Goal: Task Accomplishment & Management: Use online tool/utility

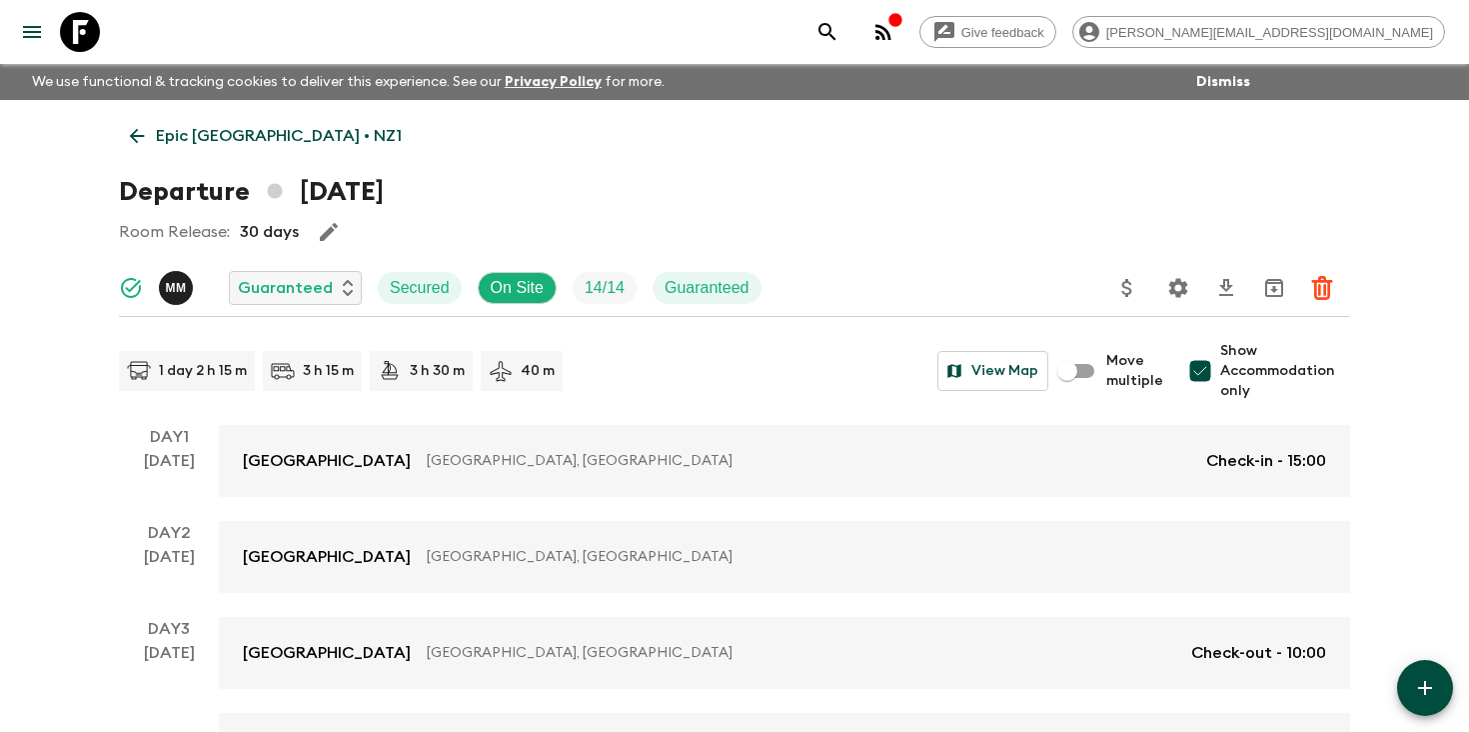
click at [840, 26] on icon "search adventures" at bounding box center [828, 32] width 24 height 24
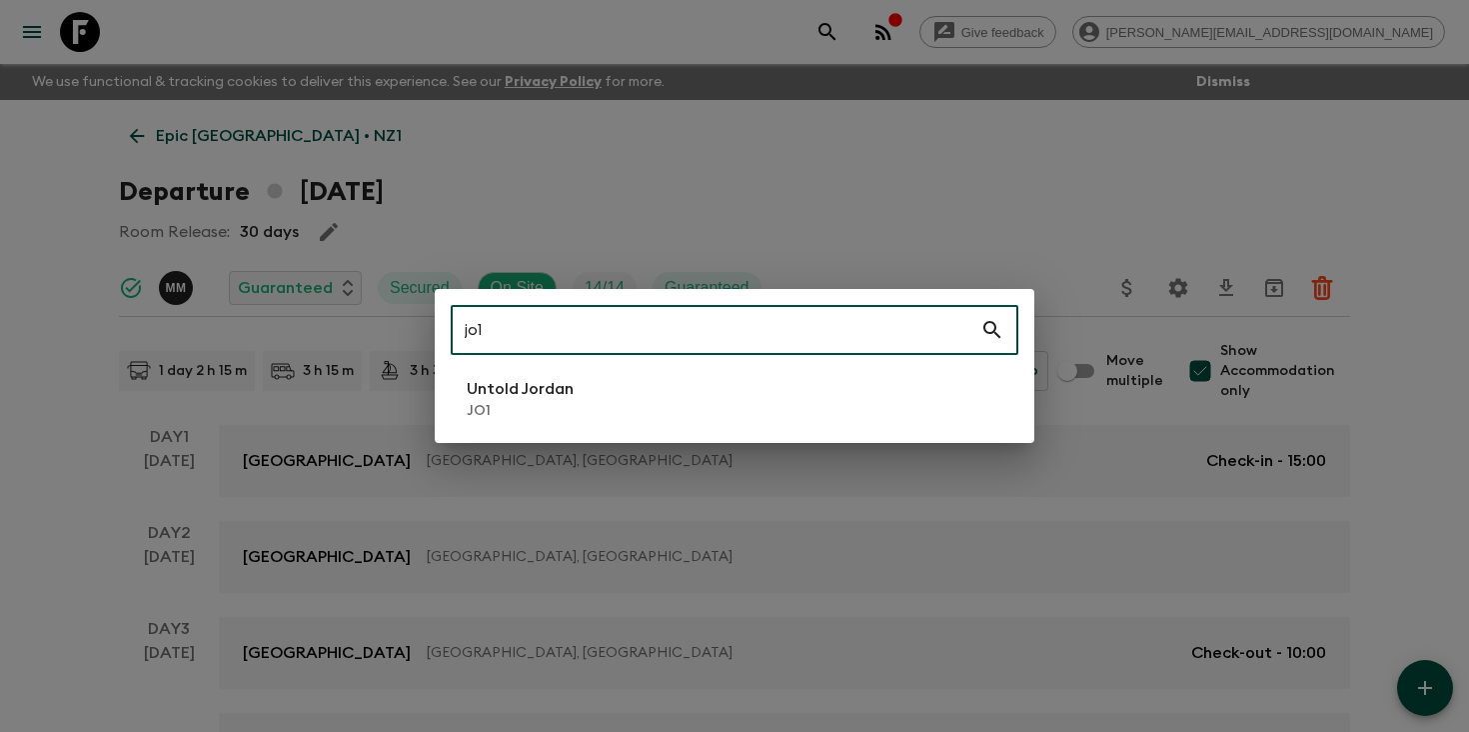
type input "jo1"
click at [661, 392] on li "Untold Jordan JO1" at bounding box center [735, 399] width 568 height 56
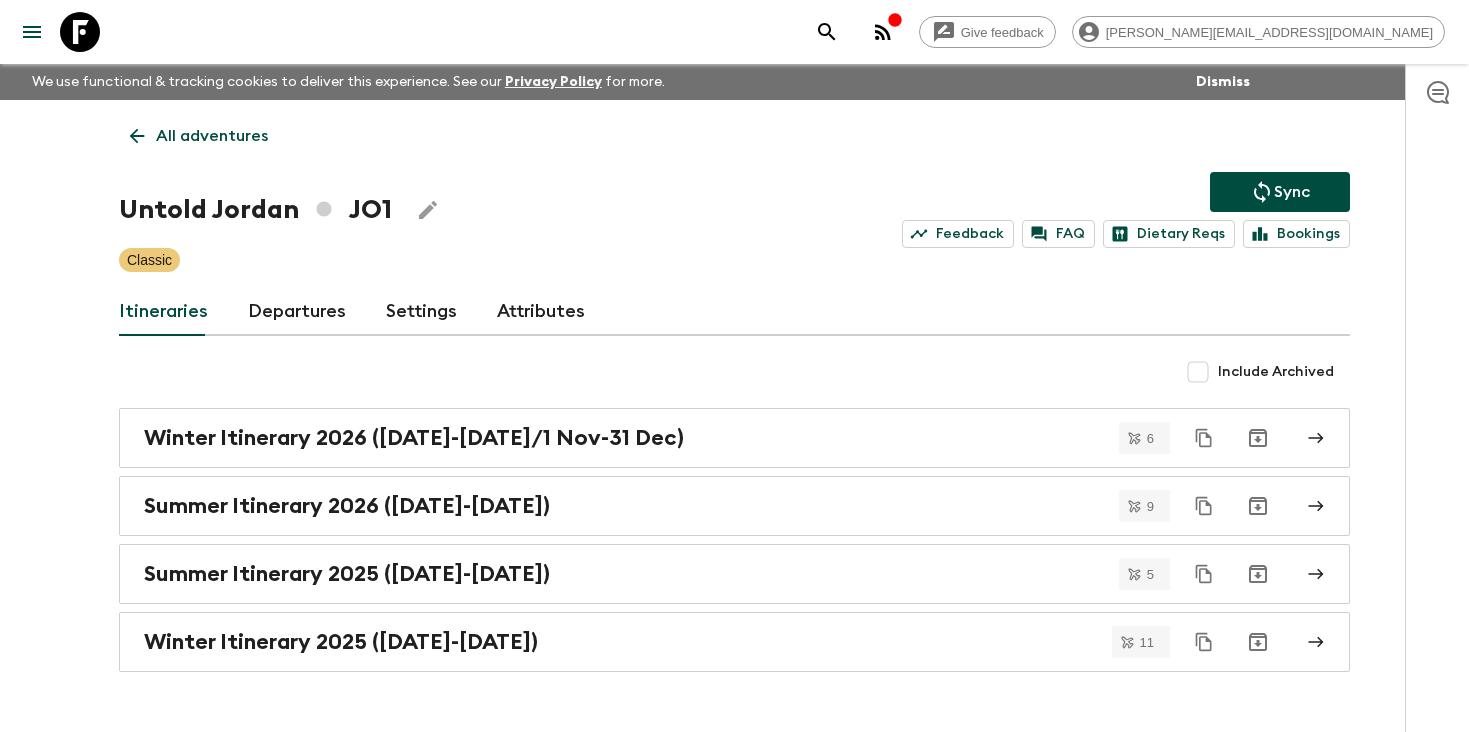
click at [287, 311] on link "Departures" at bounding box center [297, 312] width 98 height 48
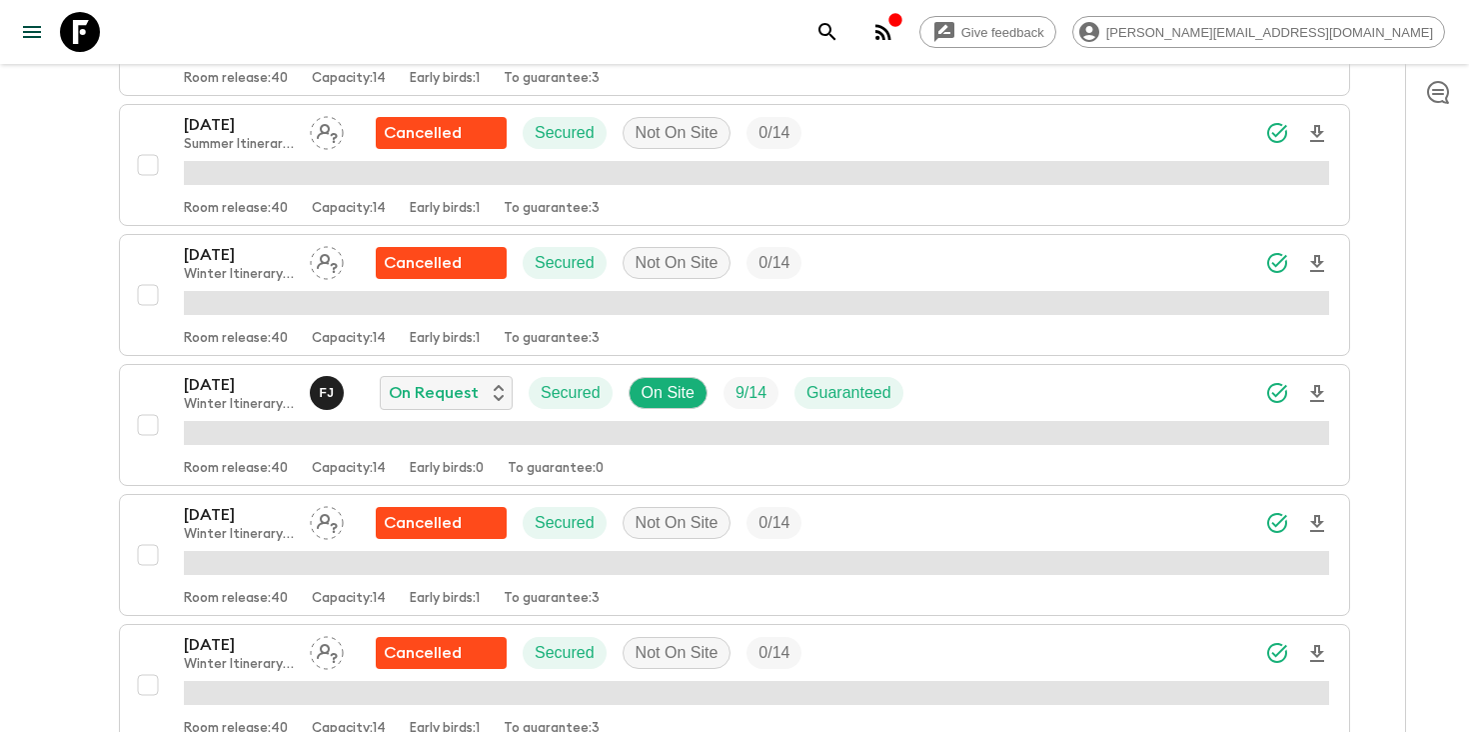
scroll to position [1323, 0]
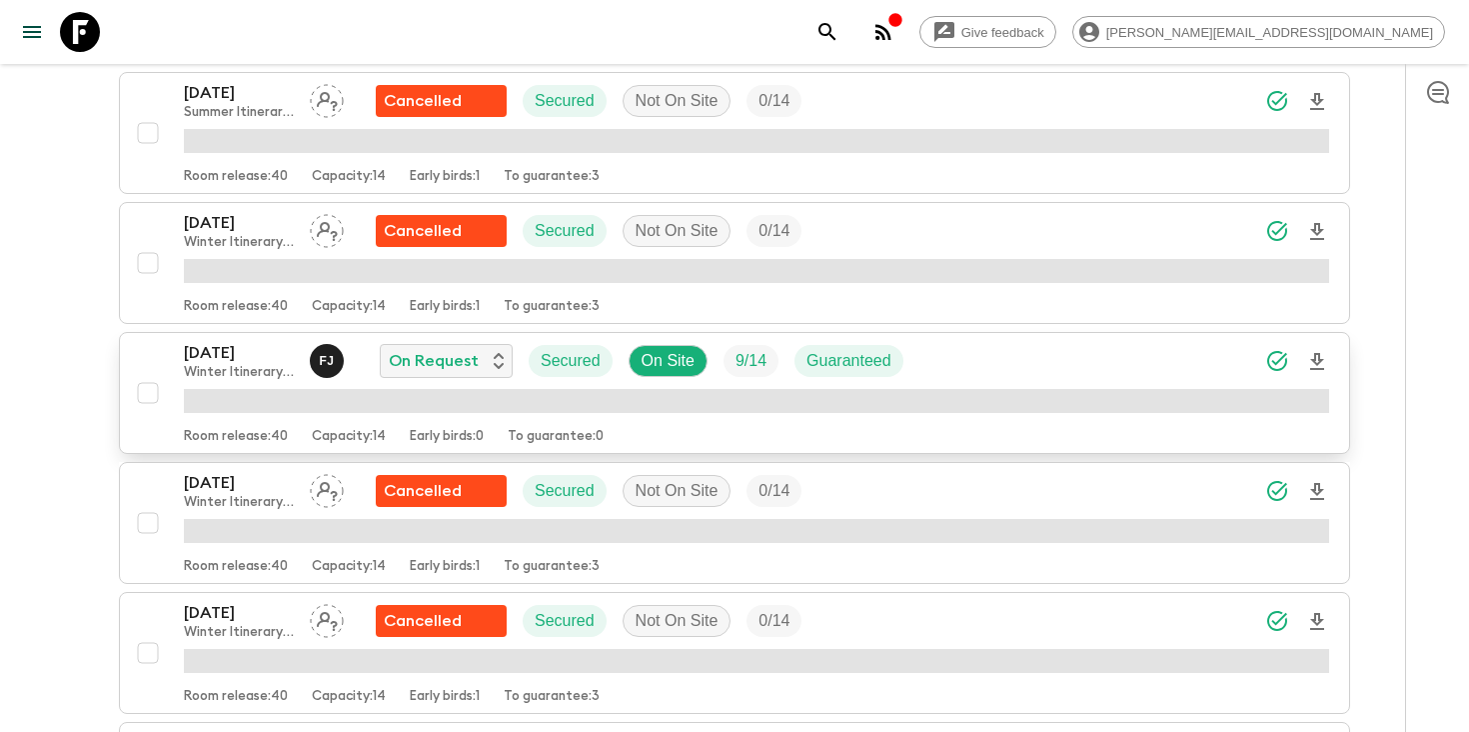
click at [1316, 363] on icon "Download Onboarding" at bounding box center [1317, 362] width 24 height 24
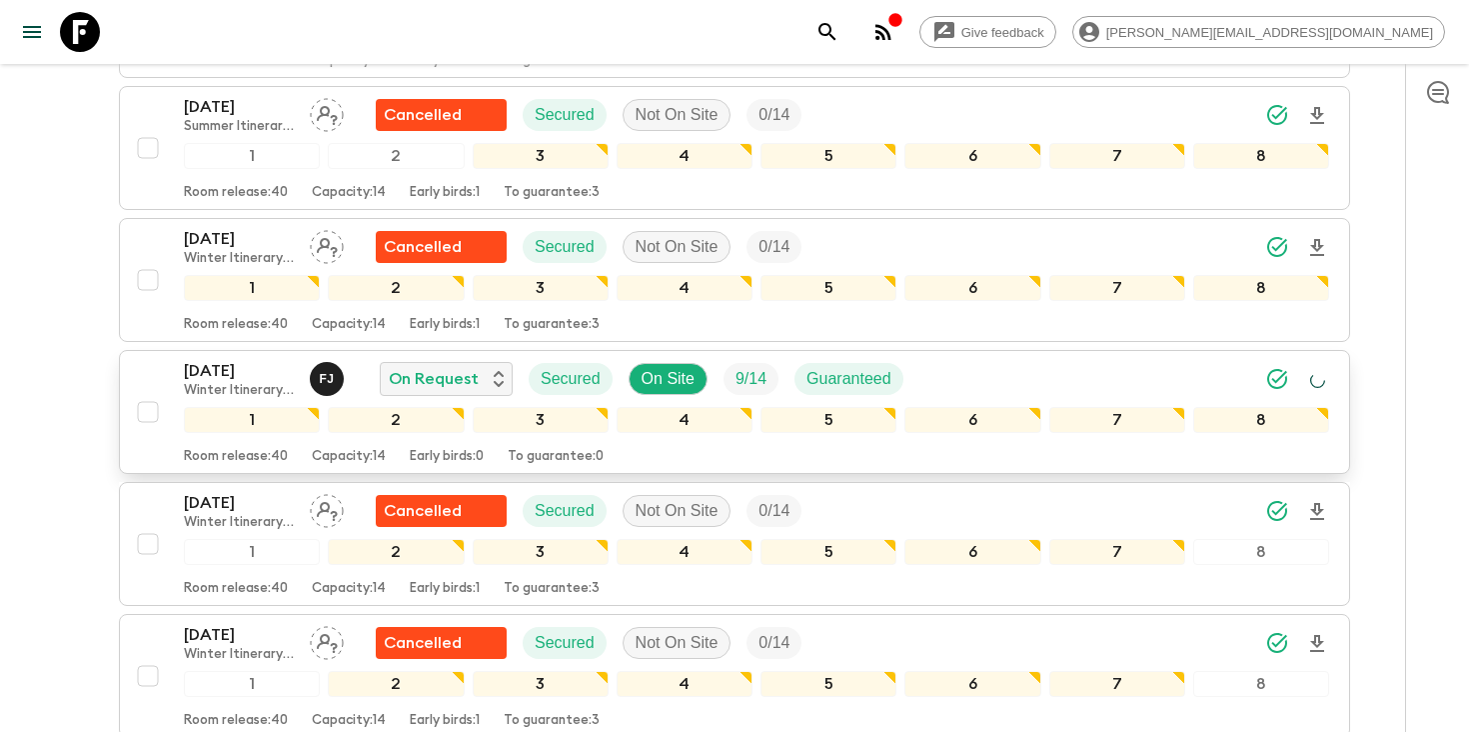
scroll to position [1336, 0]
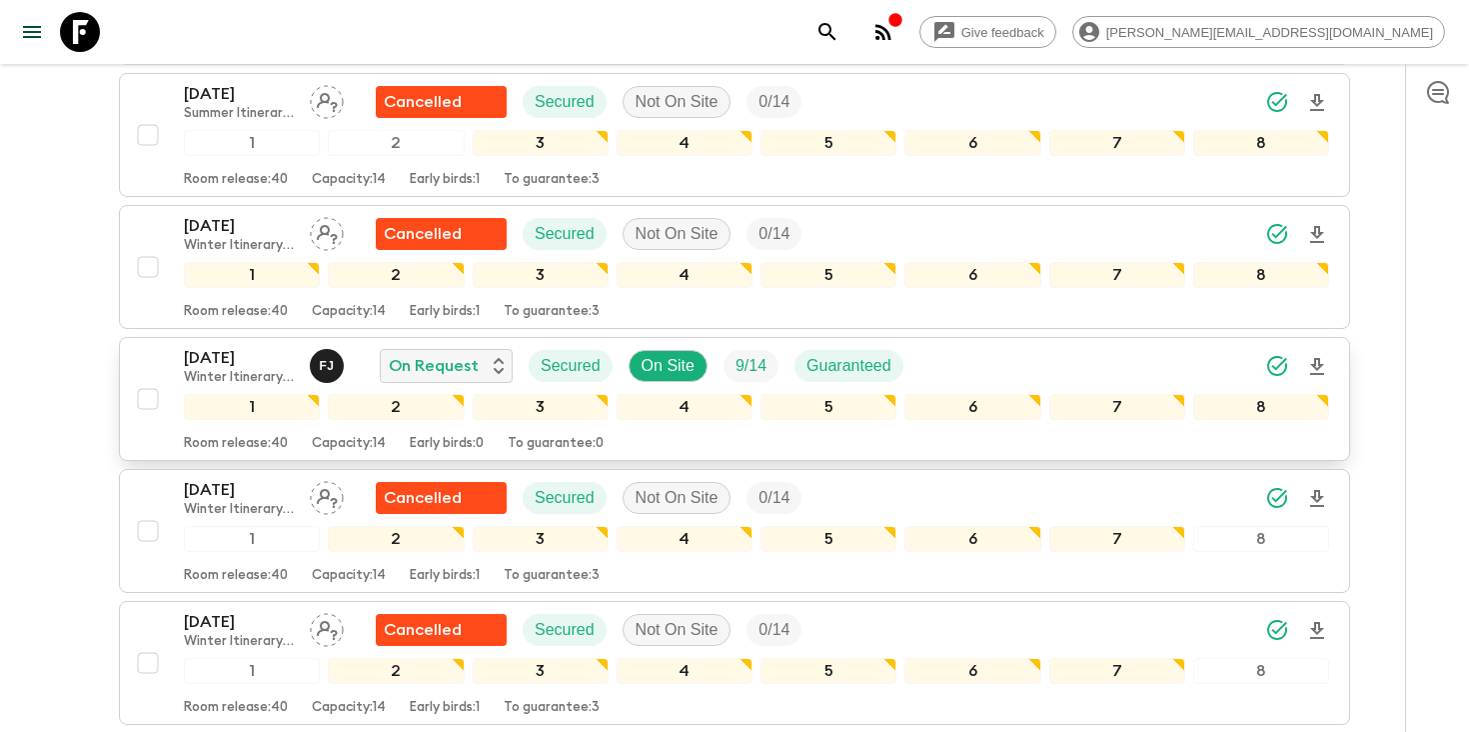
click at [156, 360] on div "[DATE] Winter Itinerary 2025 ([DATE]-[DATE]) F J On Request Secured On Site 9 /…" at bounding box center [728, 399] width 1201 height 106
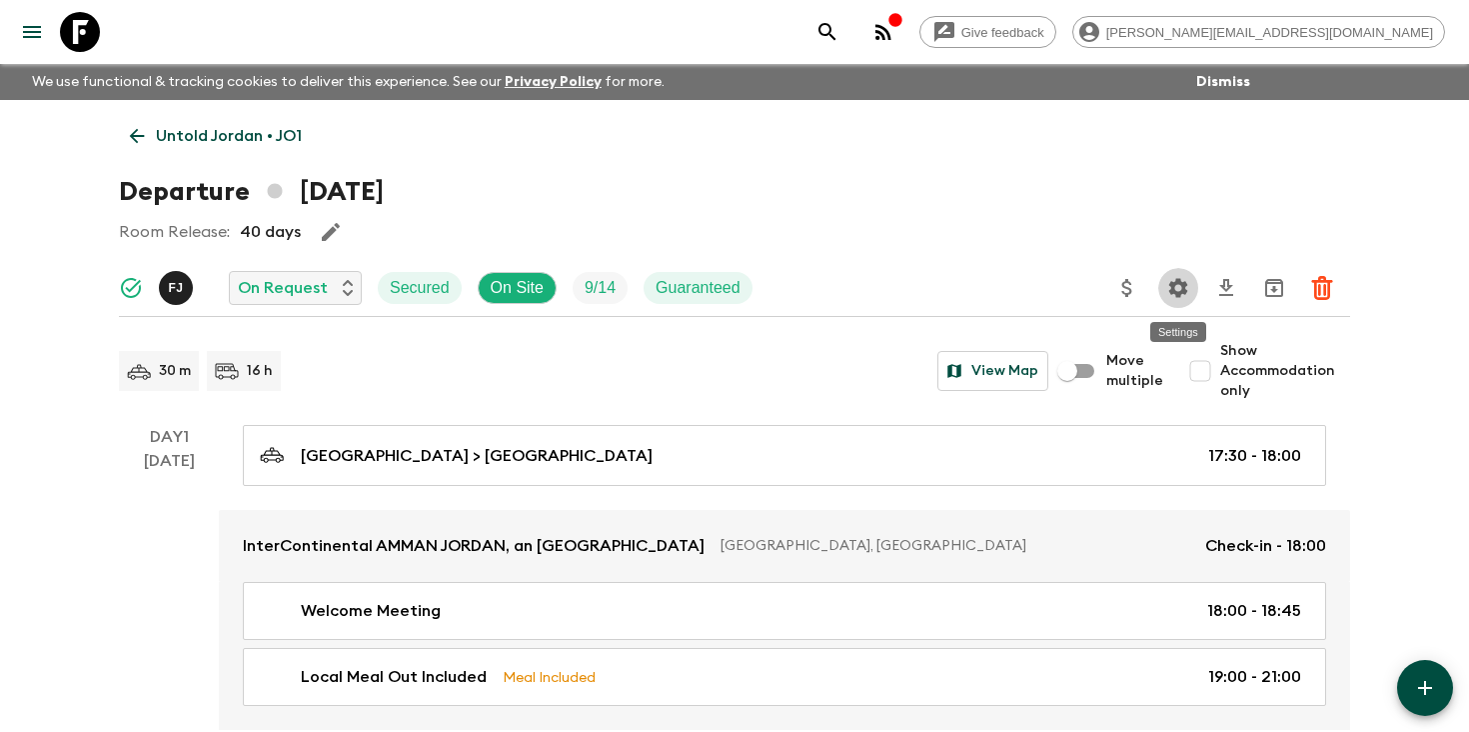
click at [1179, 288] on icon "Settings" at bounding box center [1178, 288] width 24 height 24
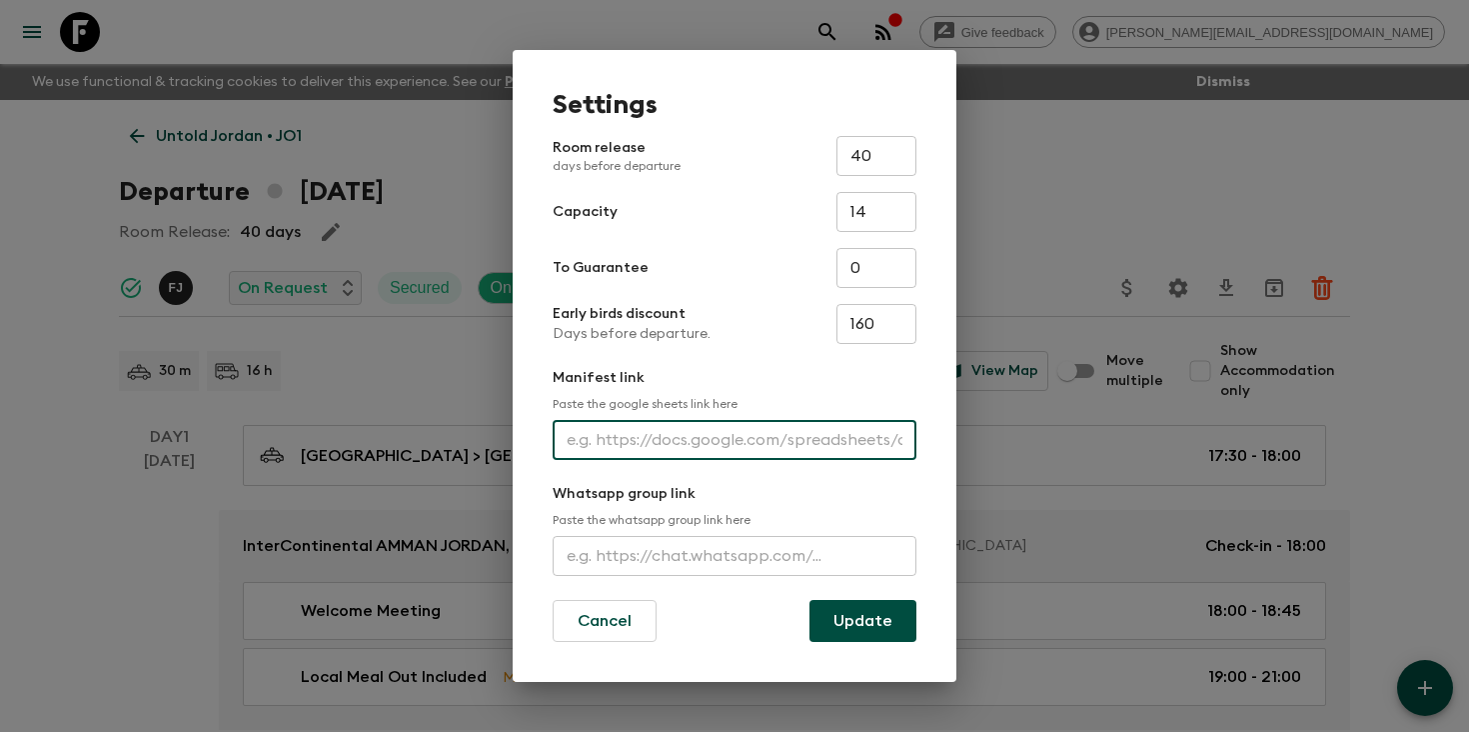
click at [781, 433] on input "text" at bounding box center [735, 440] width 364 height 40
paste input "[URL][DOMAIN_NAME]"
type input "[URL][DOMAIN_NAME]"
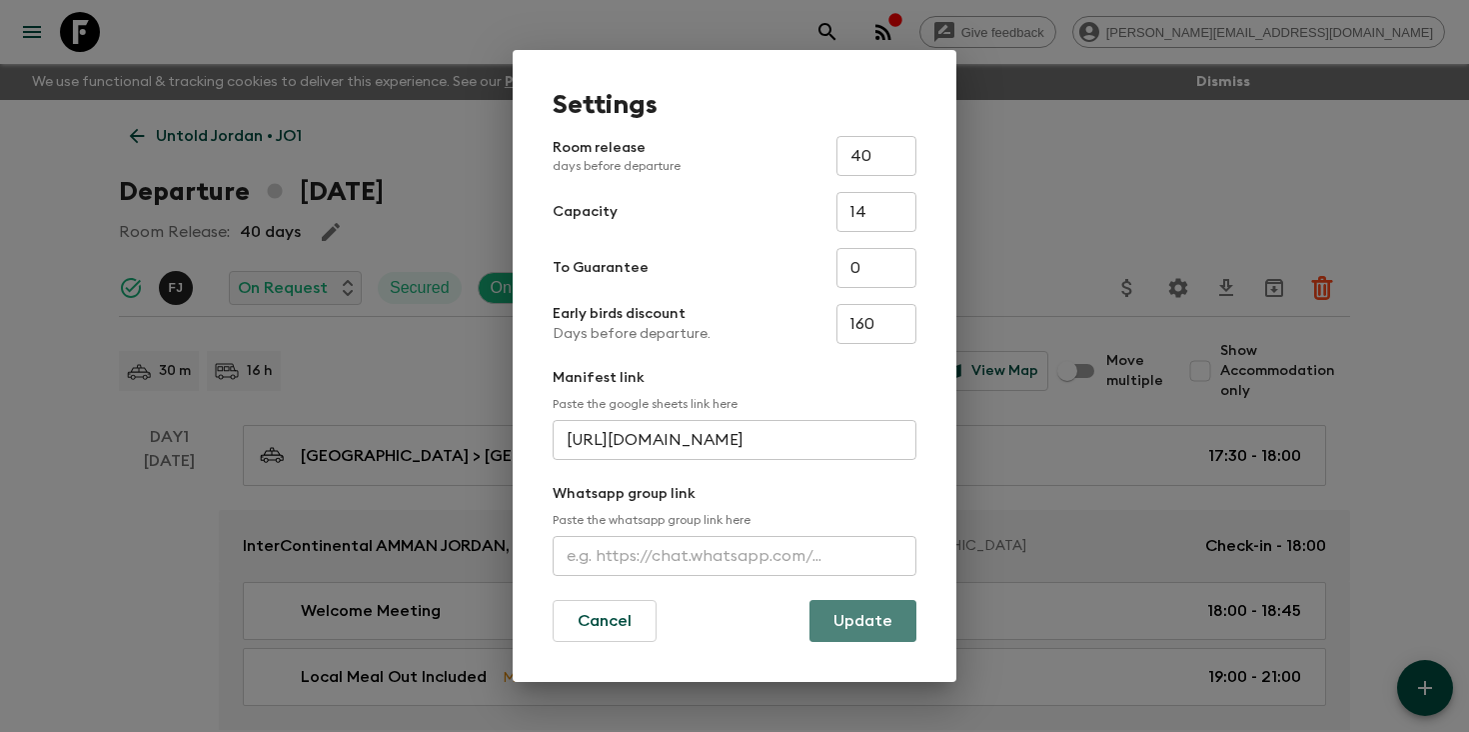
scroll to position [0, 0]
click at [883, 623] on button "Update" at bounding box center [863, 621] width 107 height 42
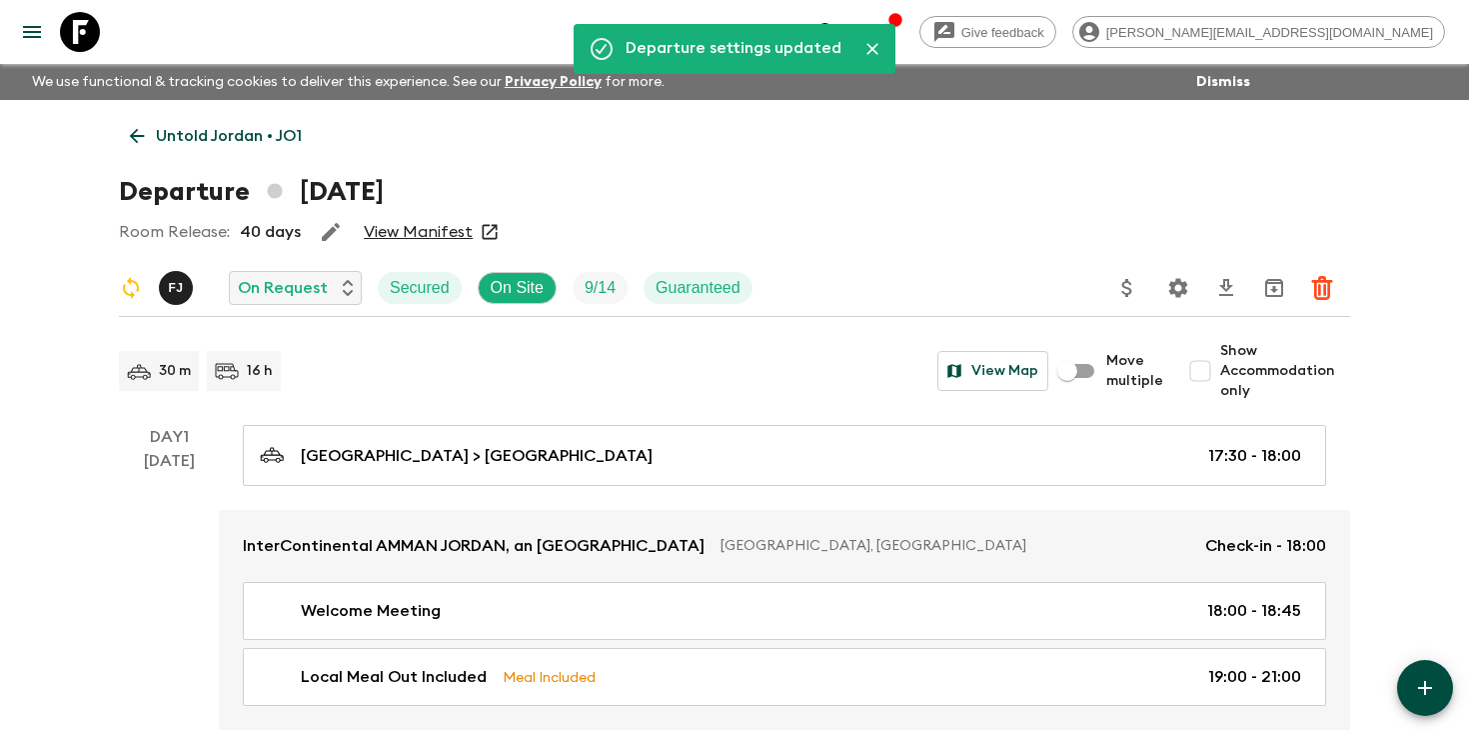
click at [840, 29] on icon "search adventures" at bounding box center [828, 32] width 24 height 24
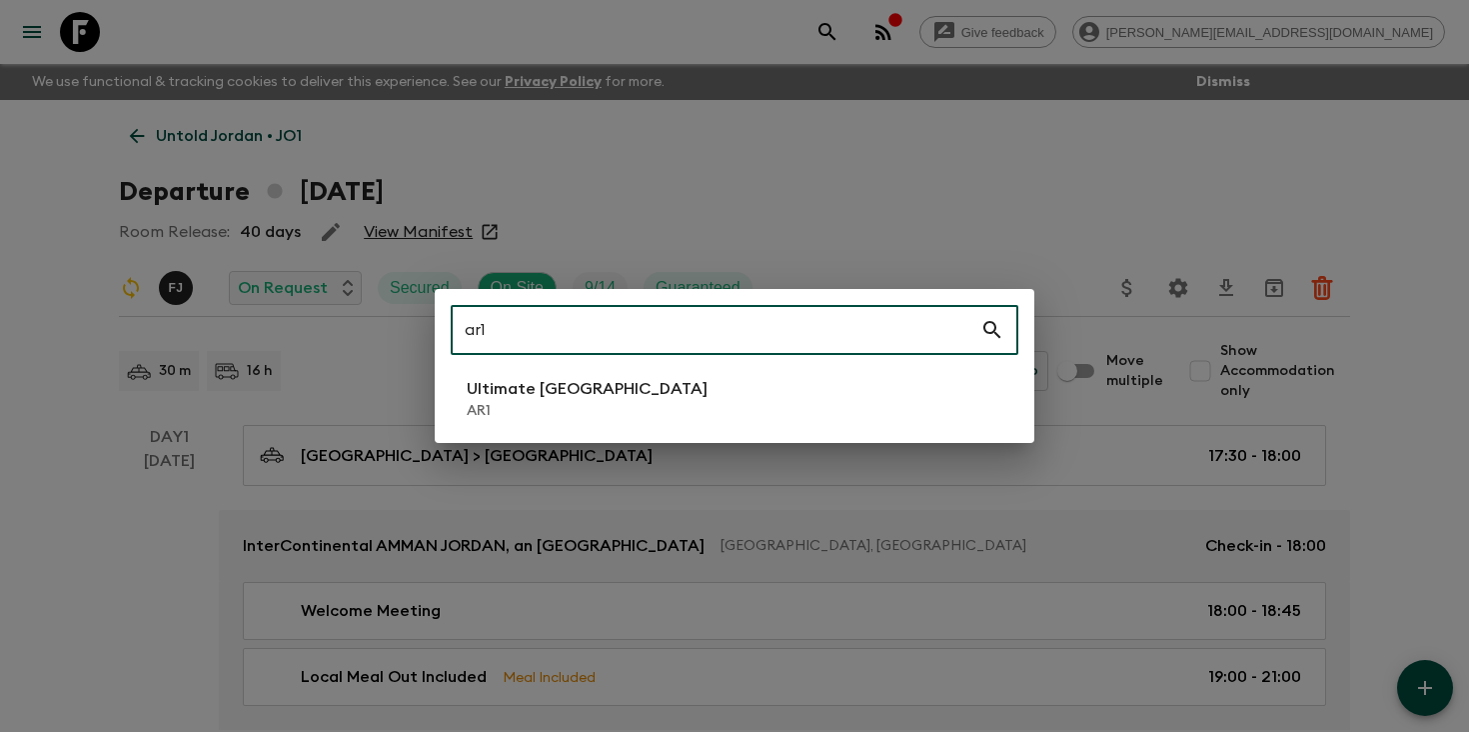
type input "ar1"
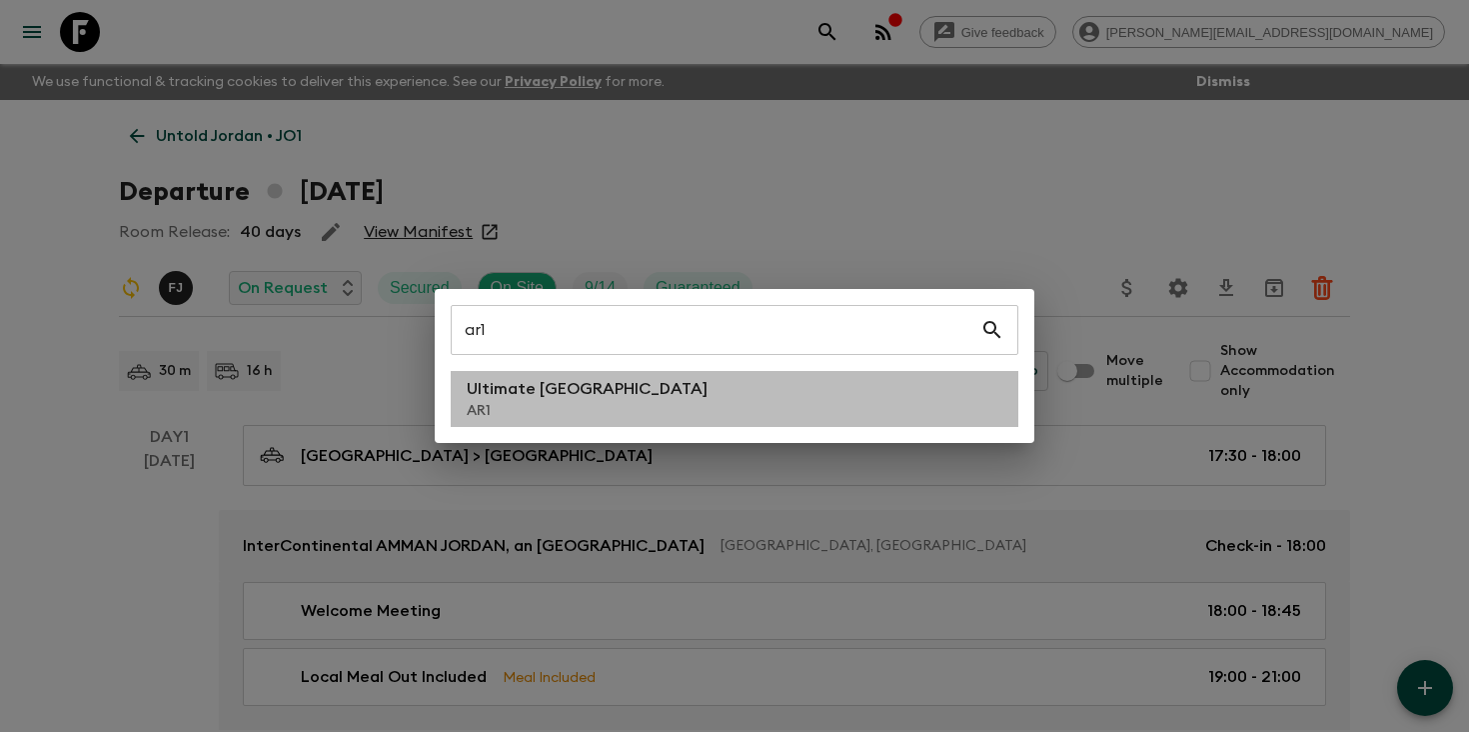
click at [628, 408] on li "Ultimate Argentina AR1" at bounding box center [735, 399] width 568 height 56
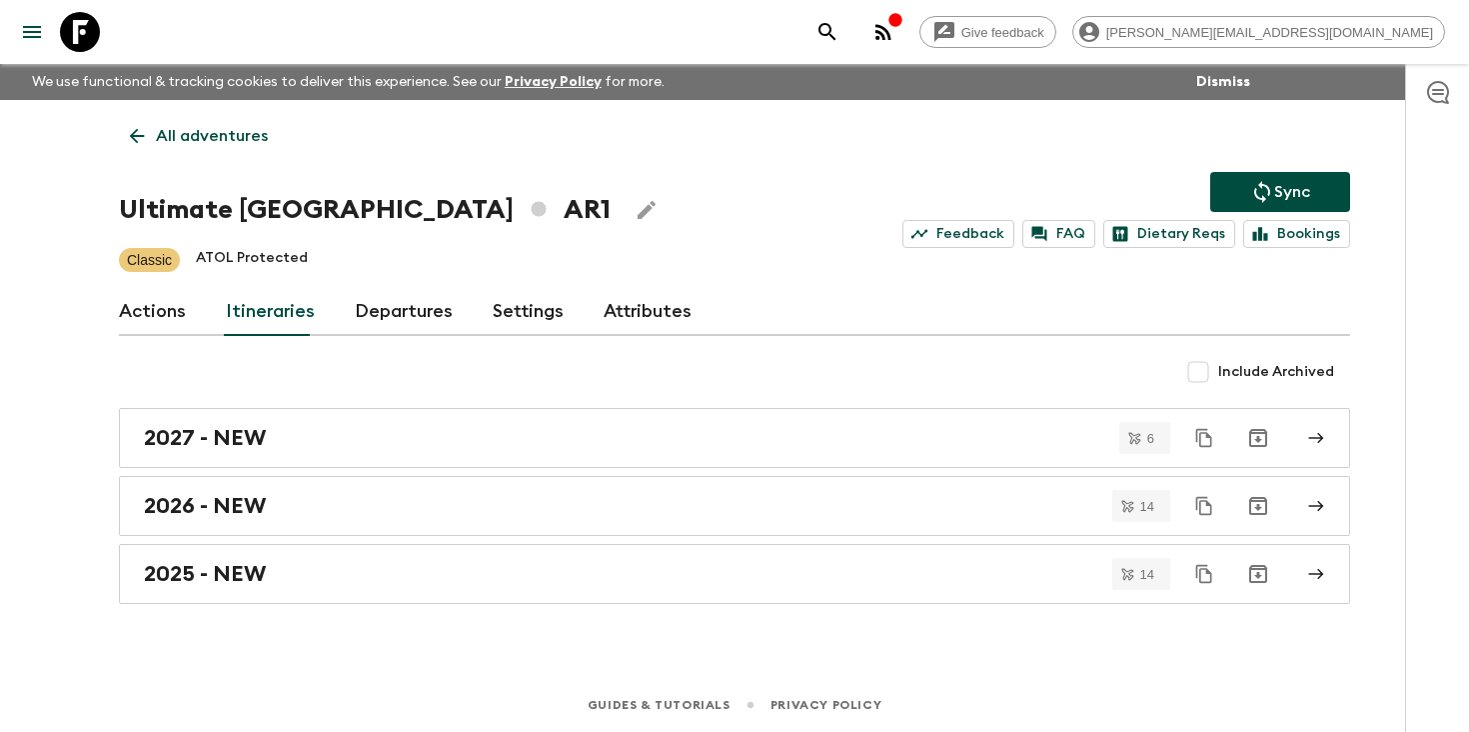
click at [375, 305] on link "Departures" at bounding box center [404, 312] width 98 height 48
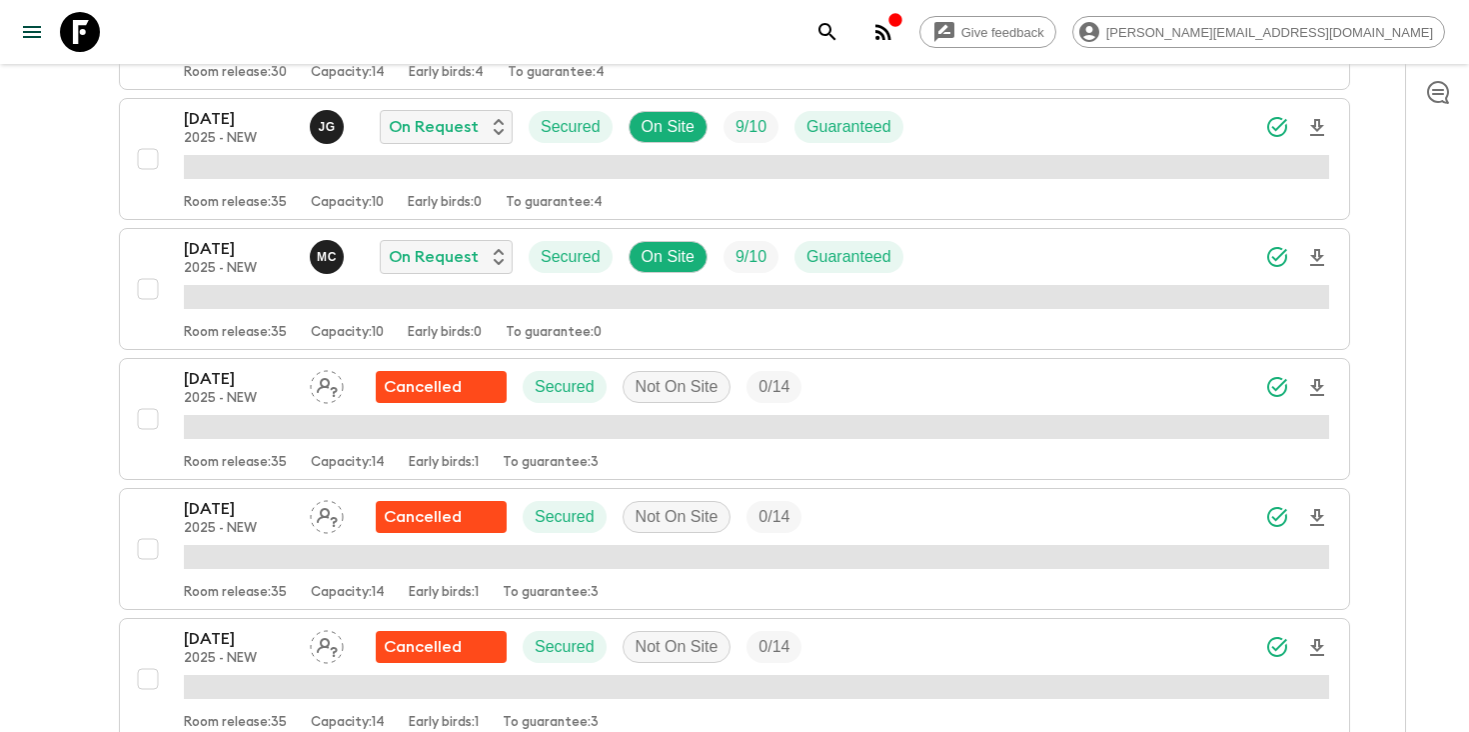
scroll to position [1154, 0]
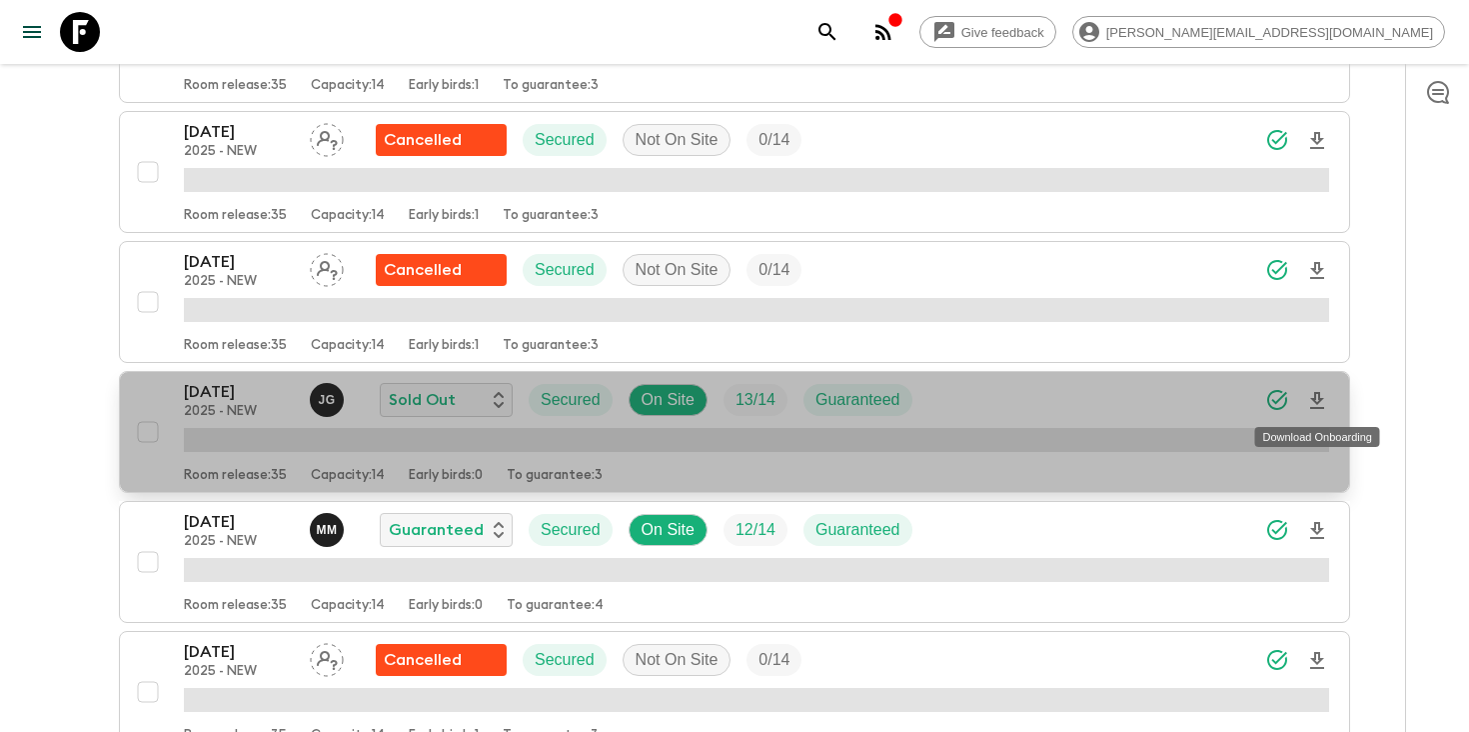
click at [1319, 403] on icon "Download Onboarding" at bounding box center [1317, 401] width 24 height 24
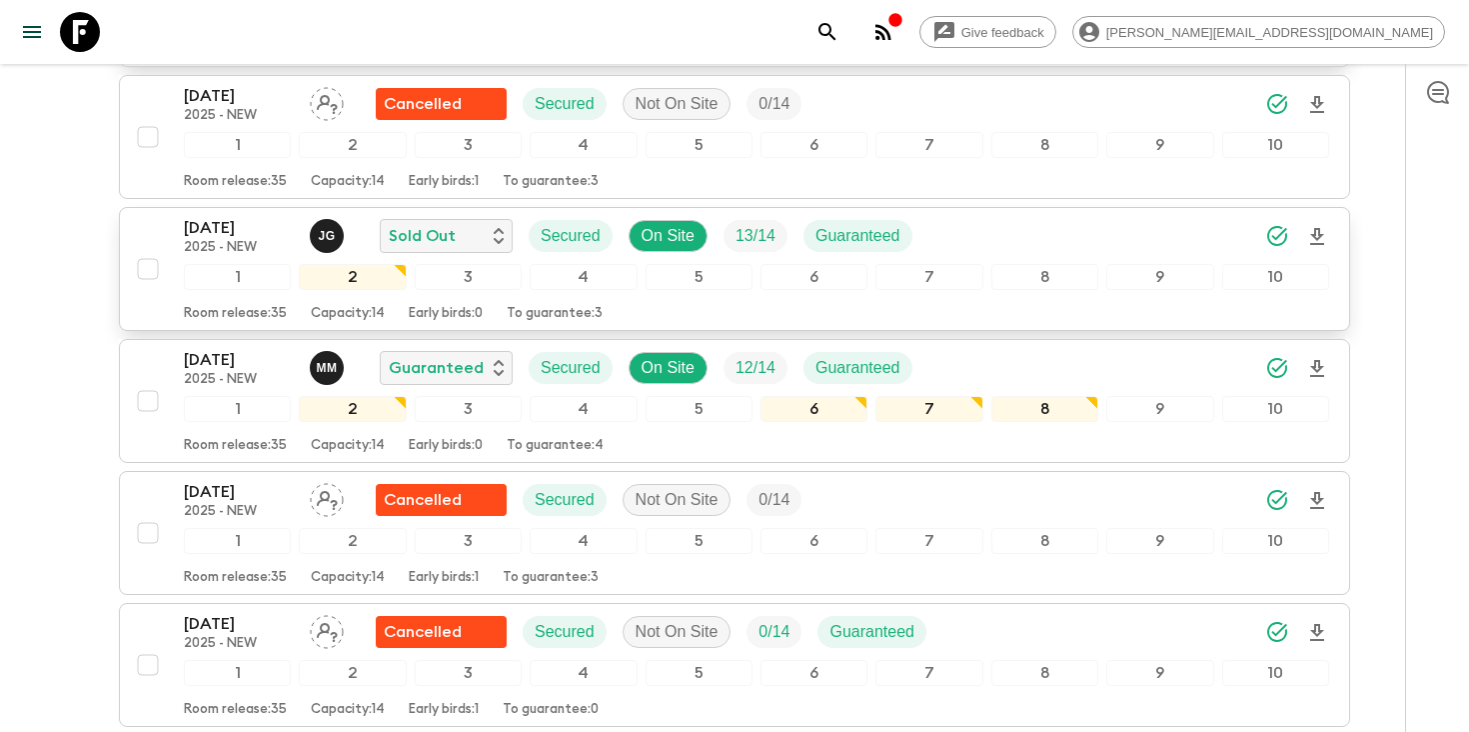
scroll to position [1318, 0]
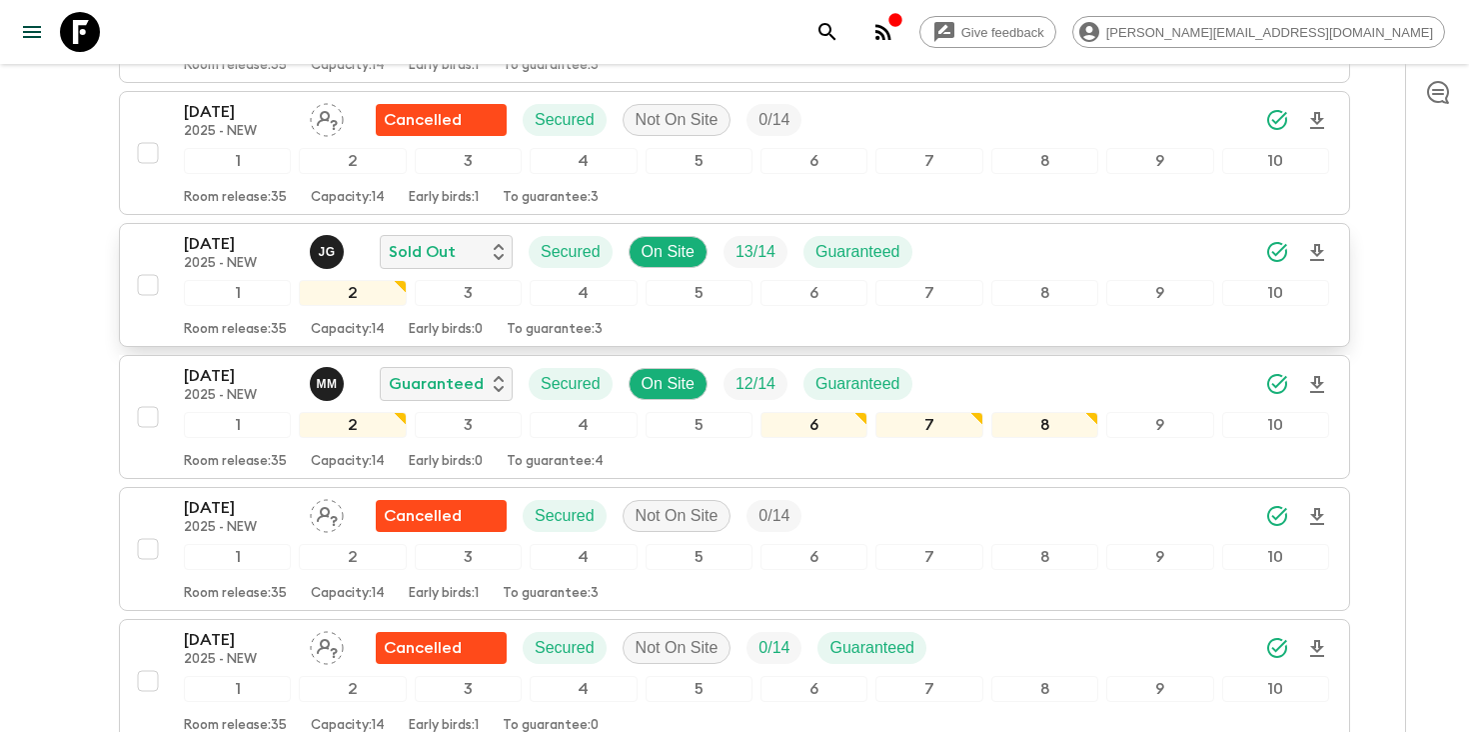
click at [198, 247] on p "[DATE]" at bounding box center [239, 244] width 110 height 24
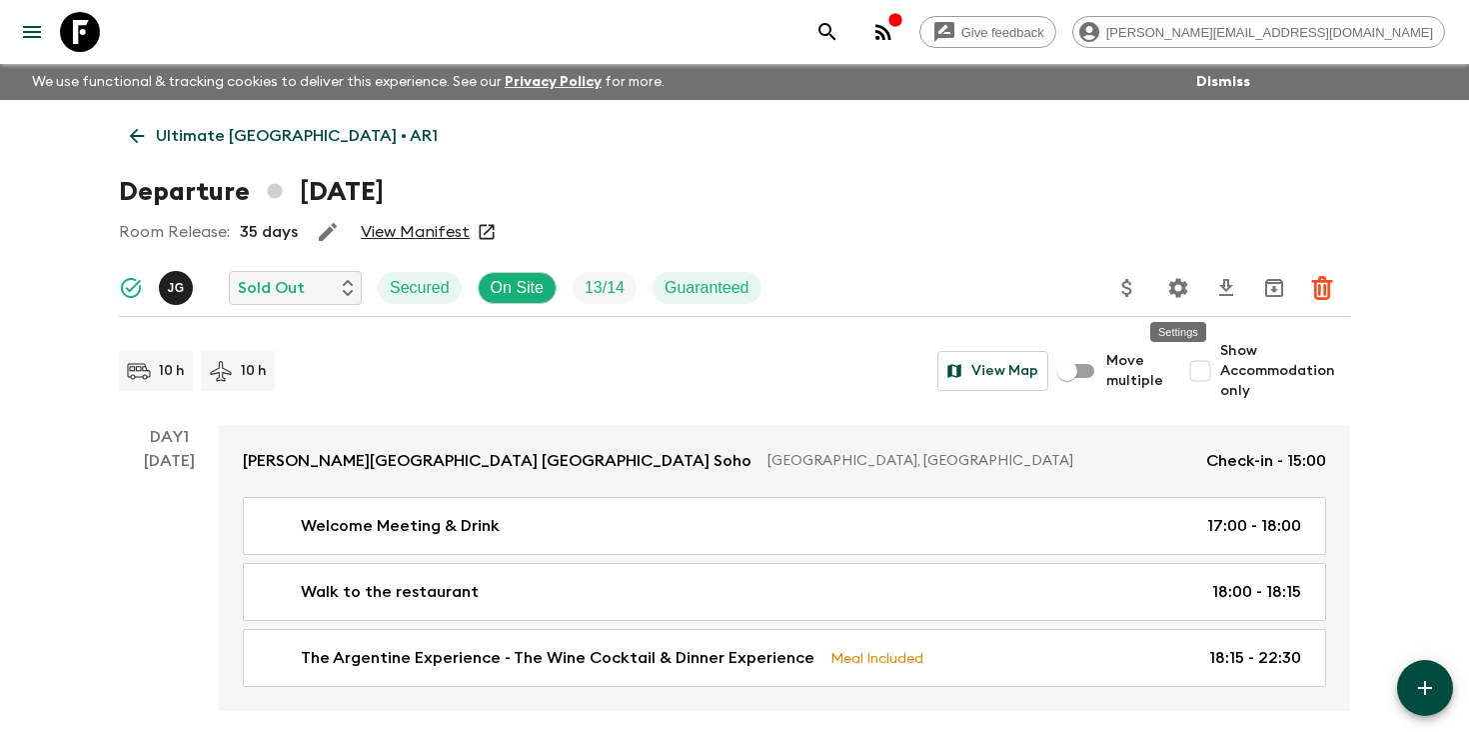
click at [1180, 285] on icon "Settings" at bounding box center [1178, 288] width 24 height 24
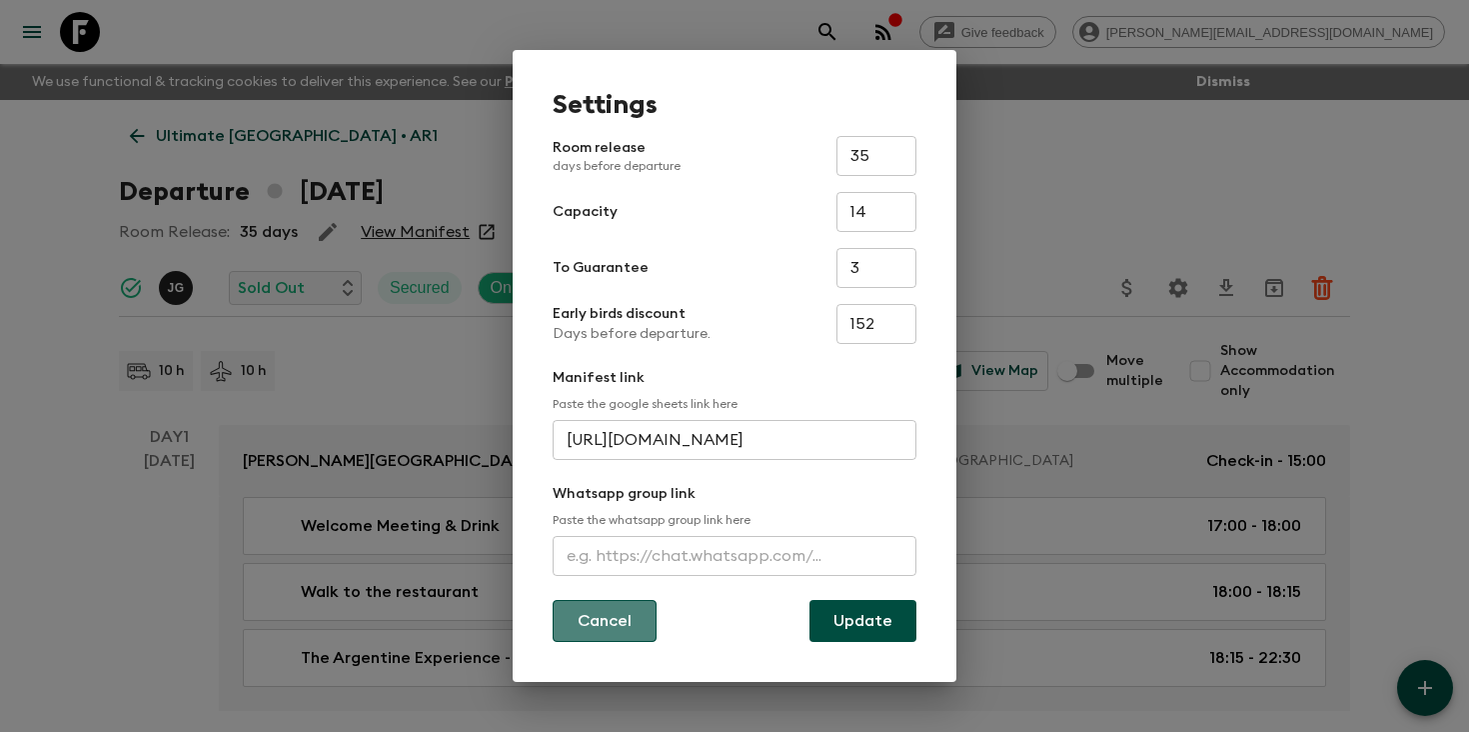
click at [634, 627] on button "Cancel" at bounding box center [605, 621] width 104 height 42
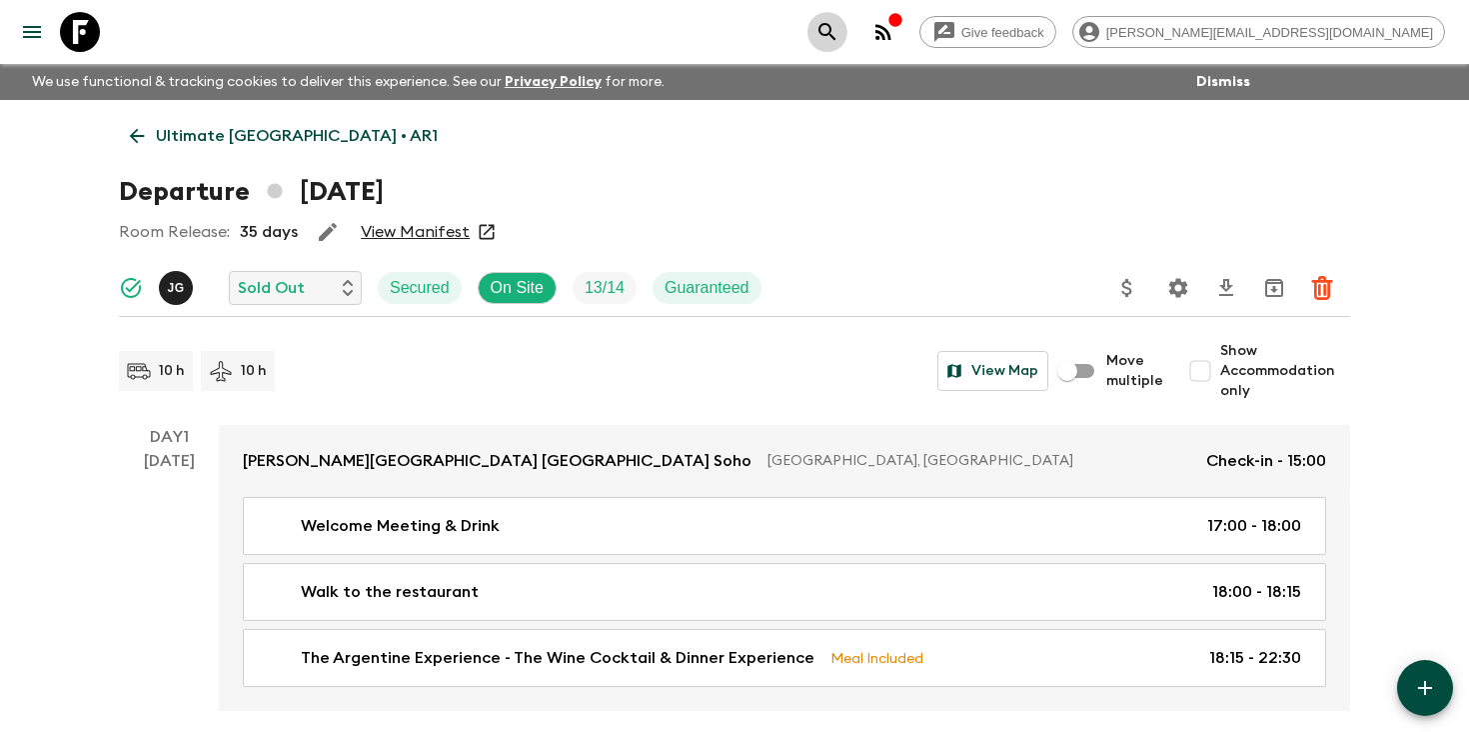
click at [840, 30] on icon "search adventures" at bounding box center [828, 32] width 24 height 24
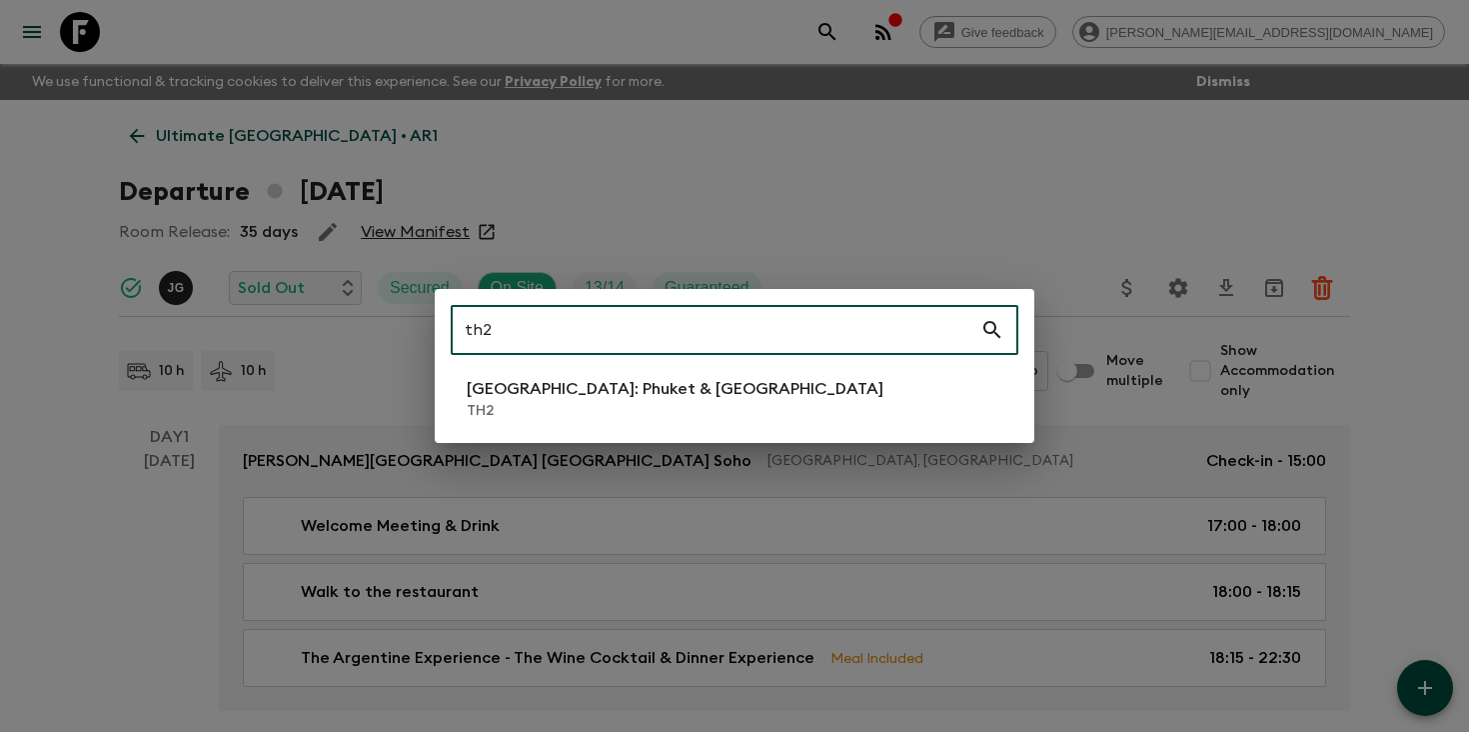
type input "th2"
click at [662, 402] on p "TH2" at bounding box center [675, 411] width 417 height 20
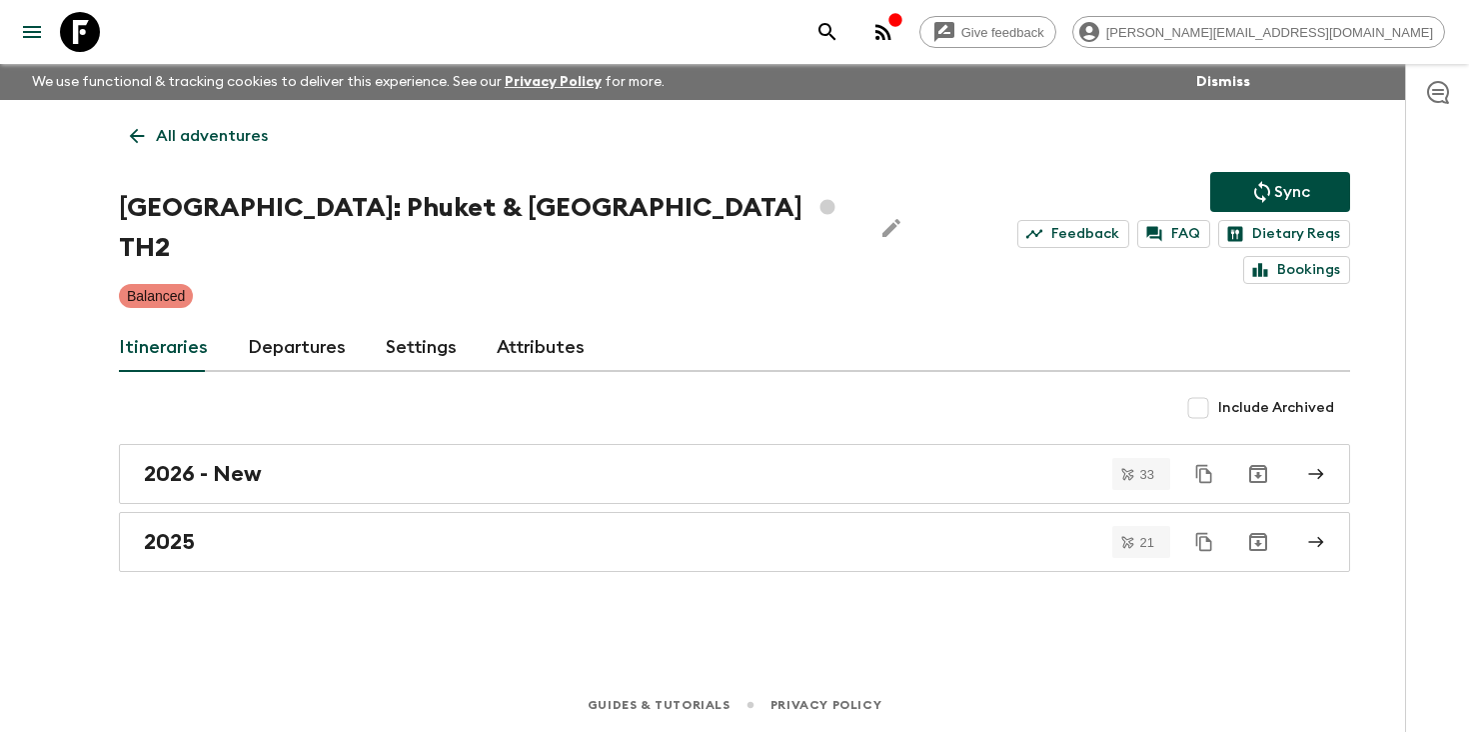
click at [296, 324] on link "Departures" at bounding box center [297, 348] width 98 height 48
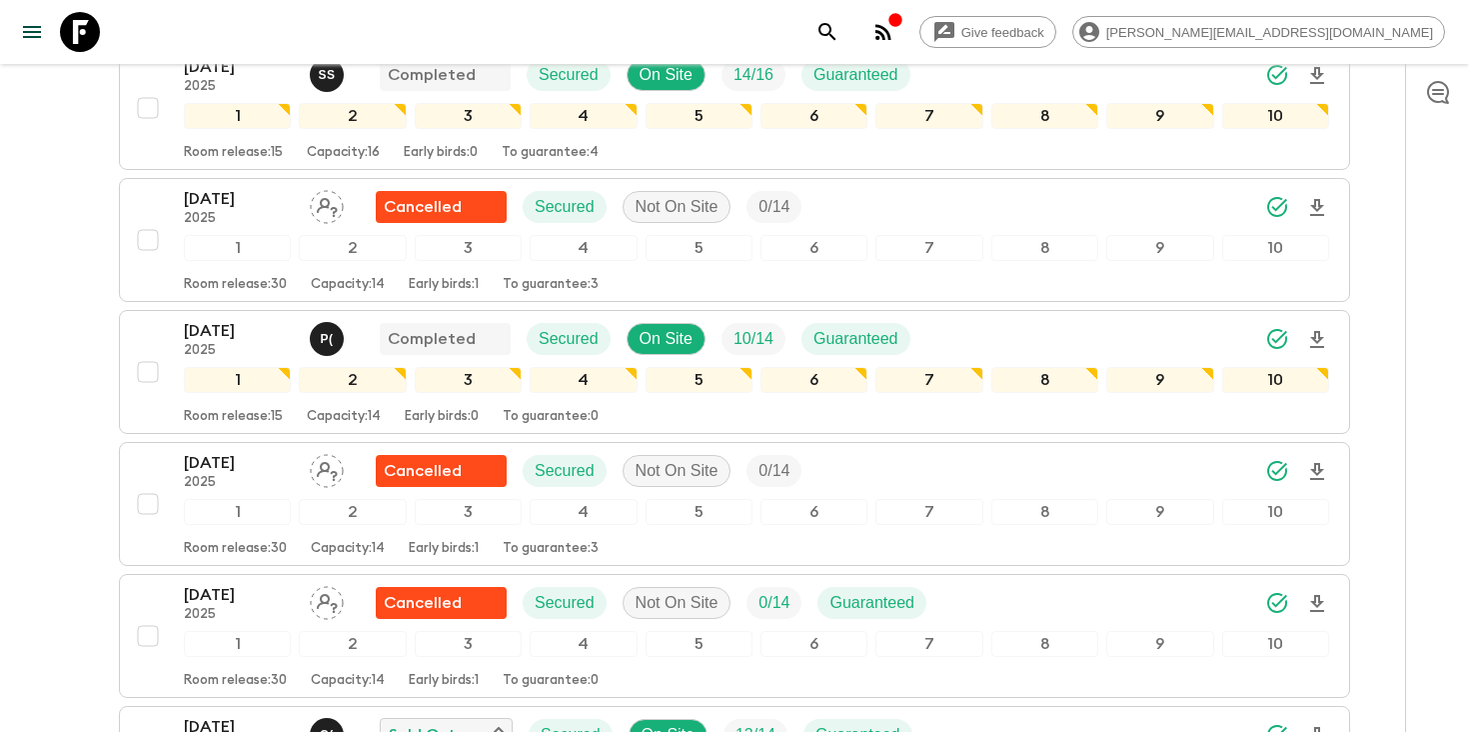
scroll to position [1436, 0]
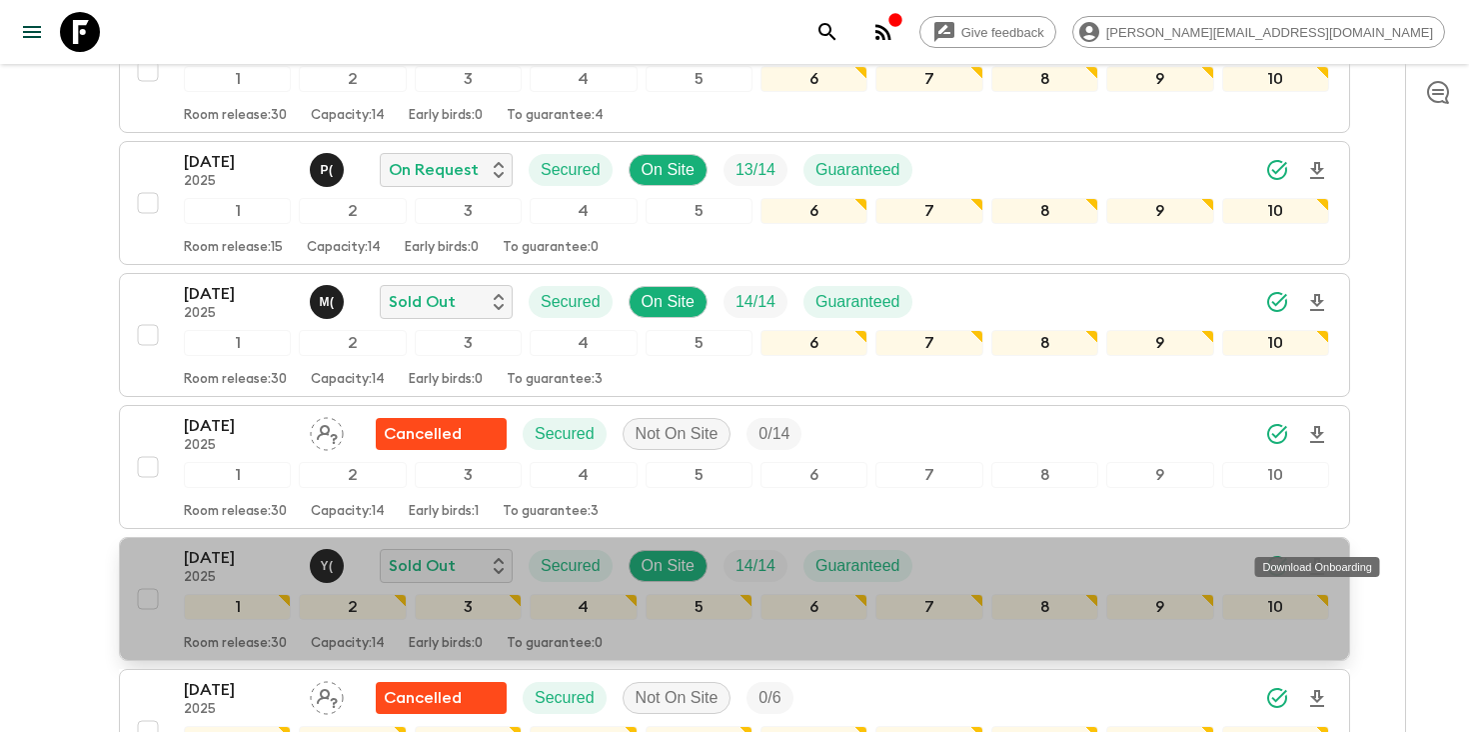
click at [1321, 555] on icon "Download Onboarding" at bounding box center [1317, 567] width 24 height 24
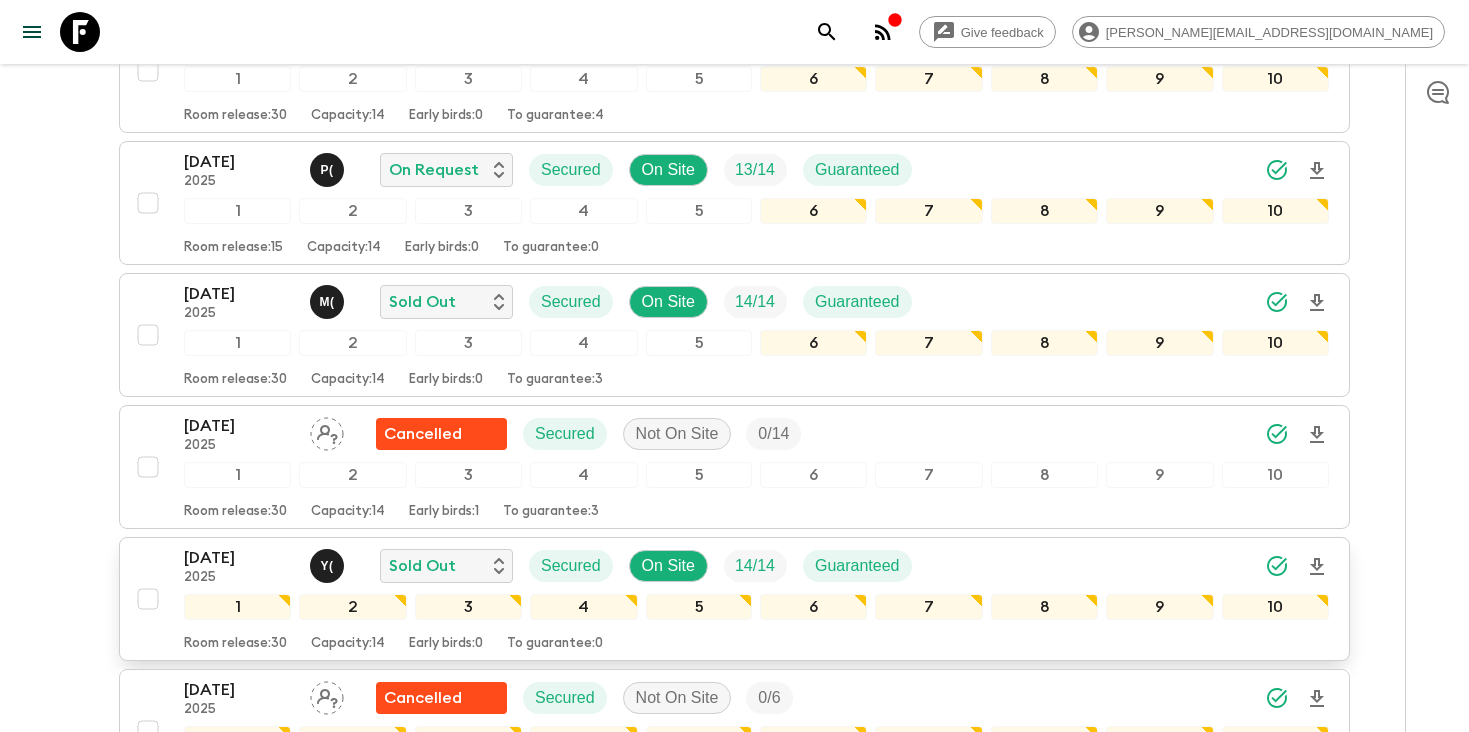
click at [199, 546] on p "[DATE]" at bounding box center [239, 558] width 110 height 24
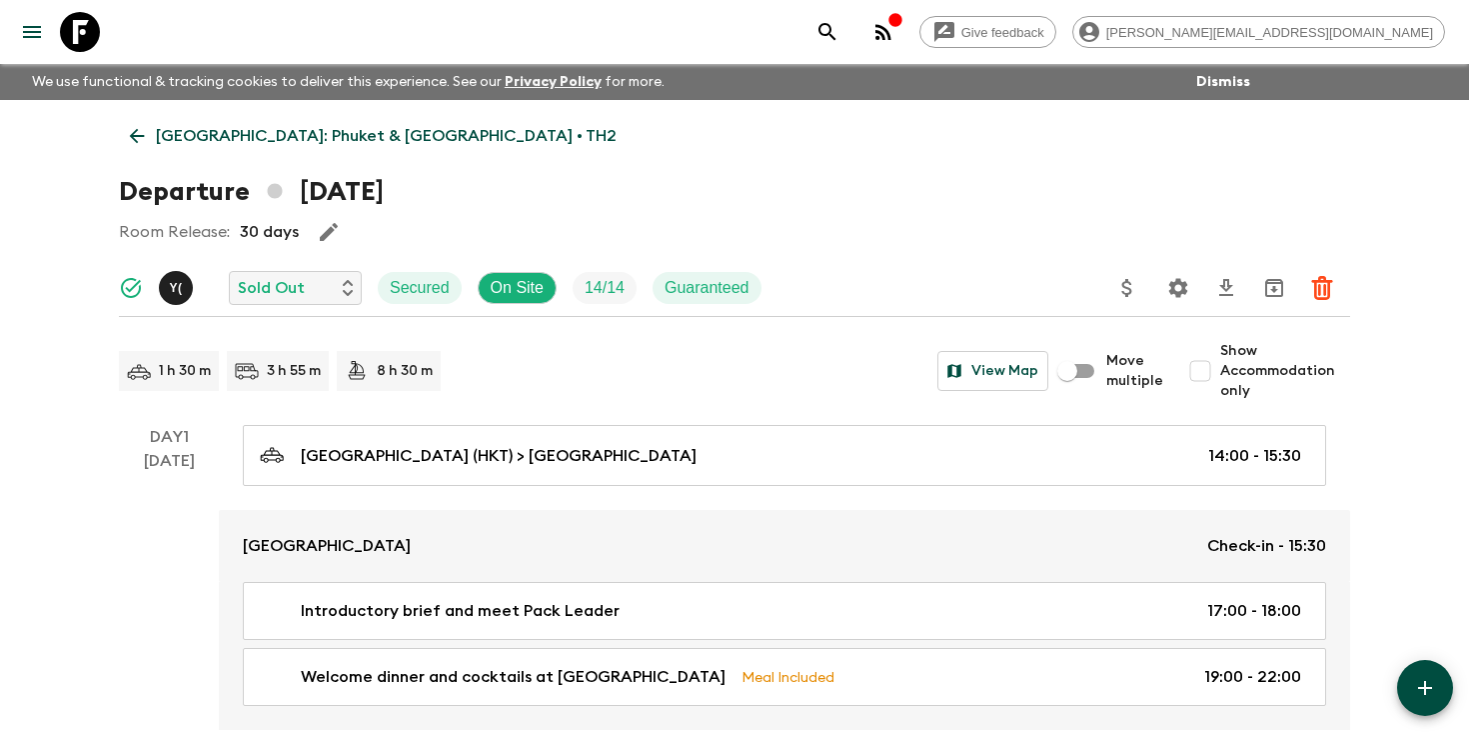
click at [1186, 295] on icon "Settings" at bounding box center [1178, 288] width 24 height 24
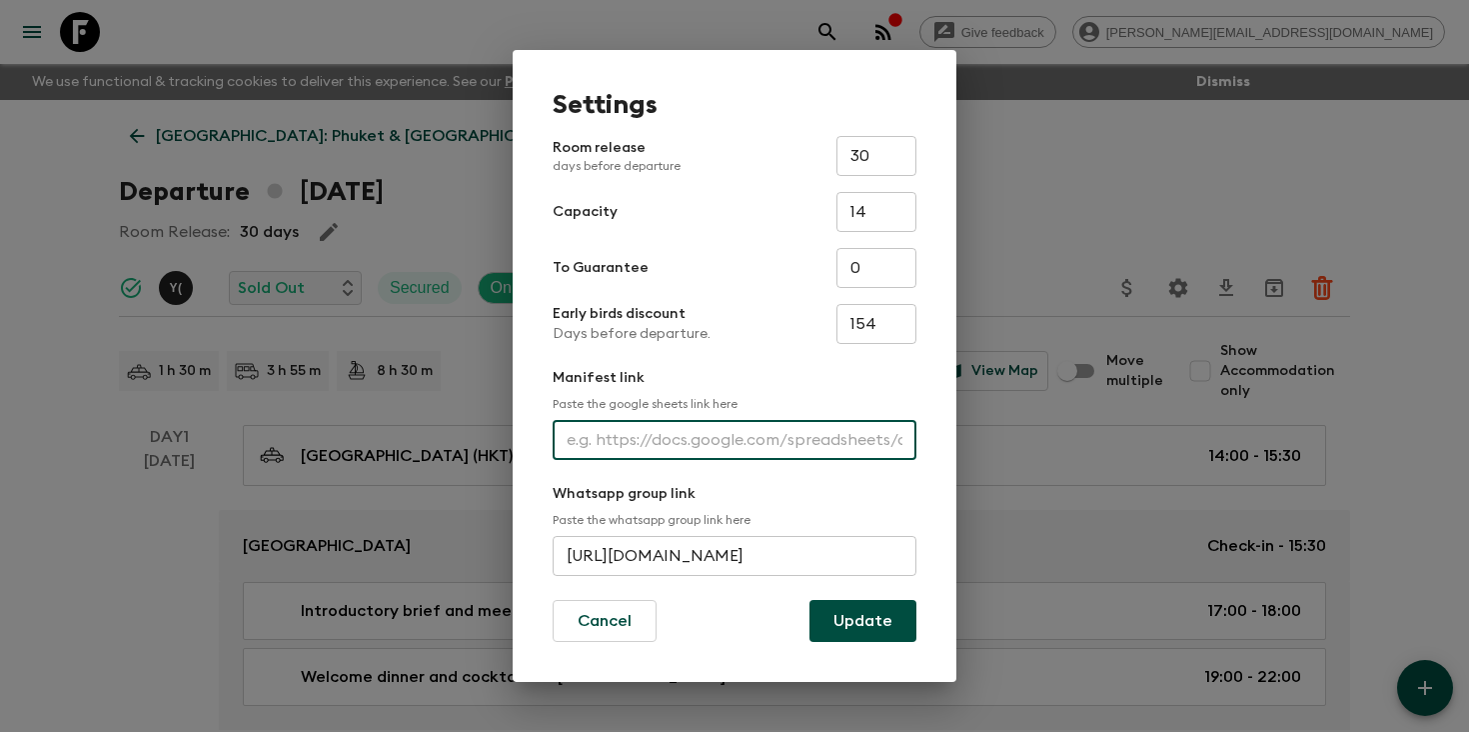
click at [730, 447] on input "text" at bounding box center [735, 440] width 364 height 40
paste input "[URL][DOMAIN_NAME]"
type input "[URL][DOMAIN_NAME]"
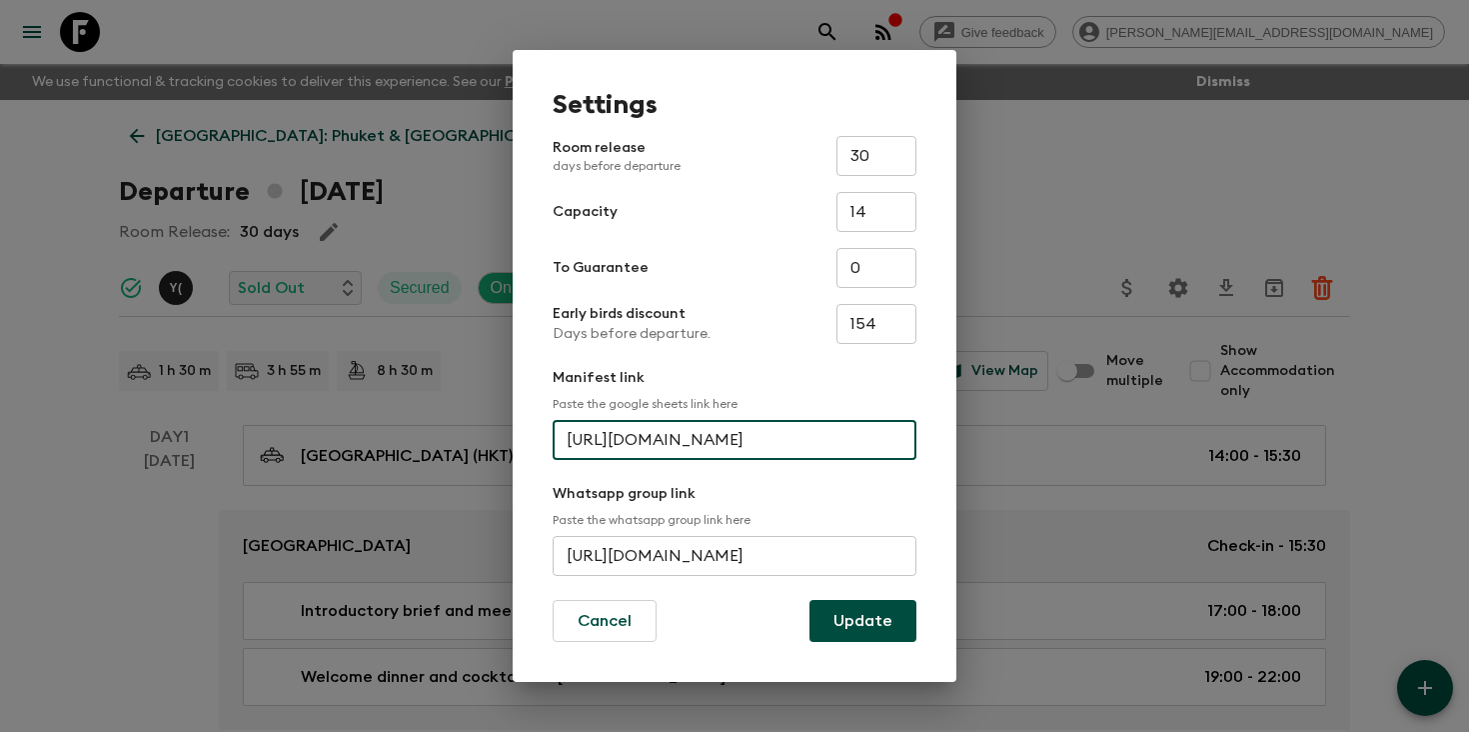
click at [866, 612] on button "Update" at bounding box center [863, 621] width 107 height 42
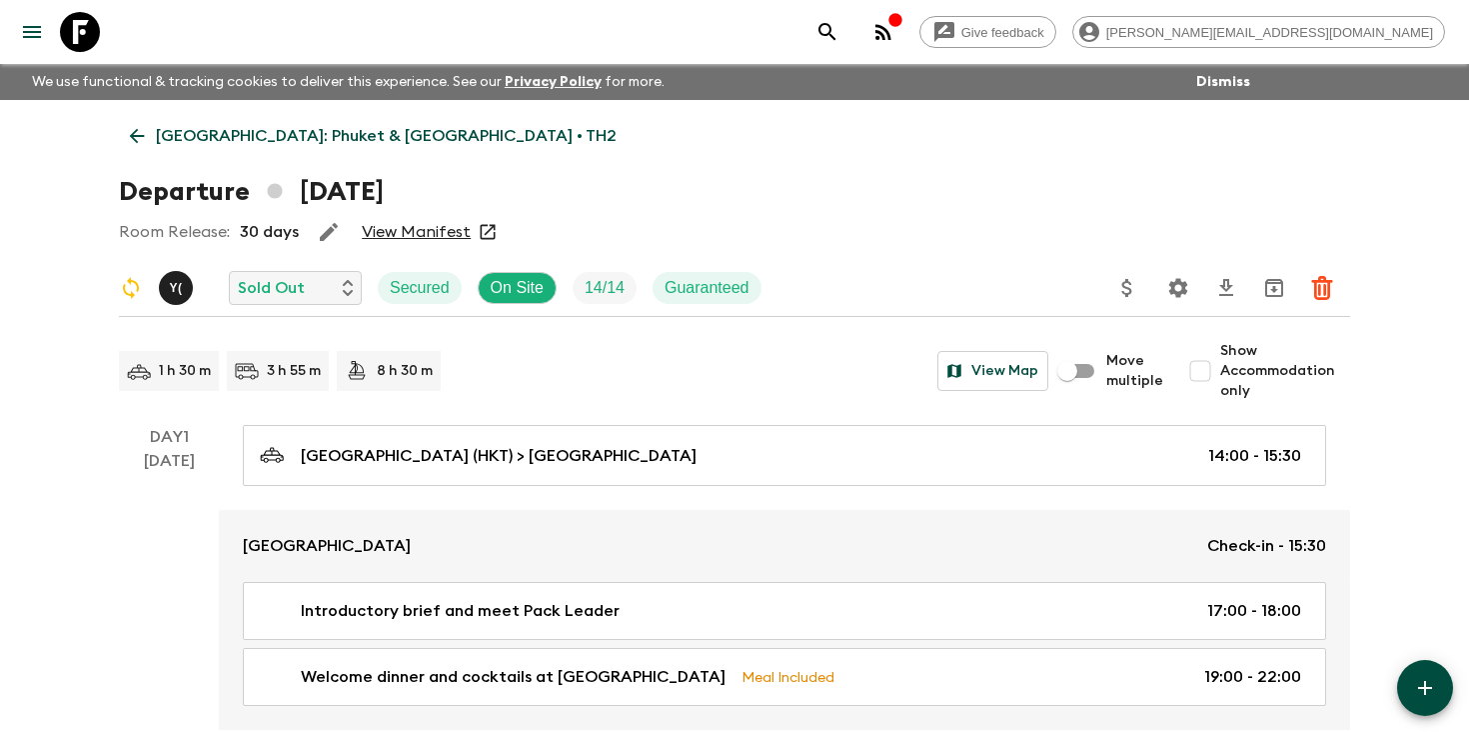
click at [836, 31] on icon "search adventures" at bounding box center [827, 31] width 17 height 17
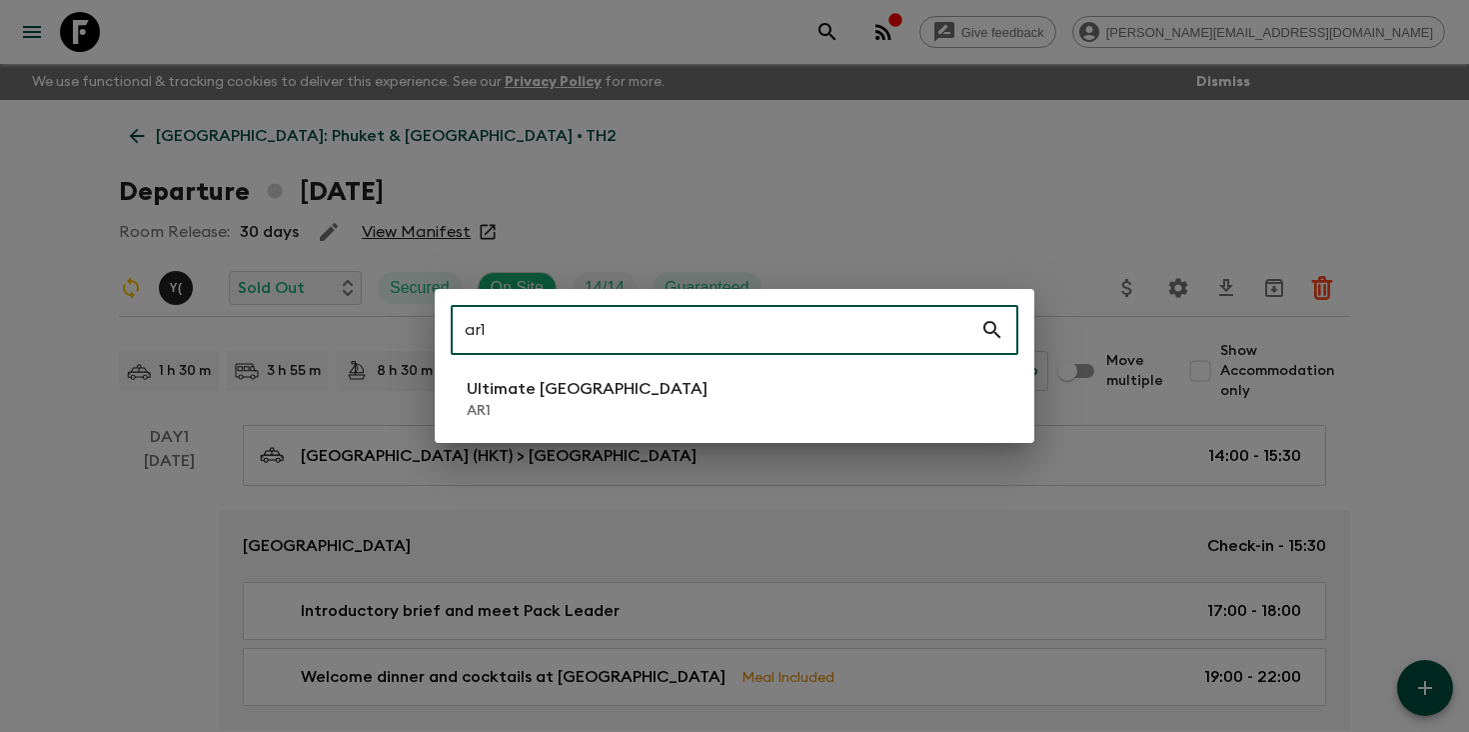
type input "ar1"
click at [538, 402] on p "AR1" at bounding box center [587, 411] width 241 height 20
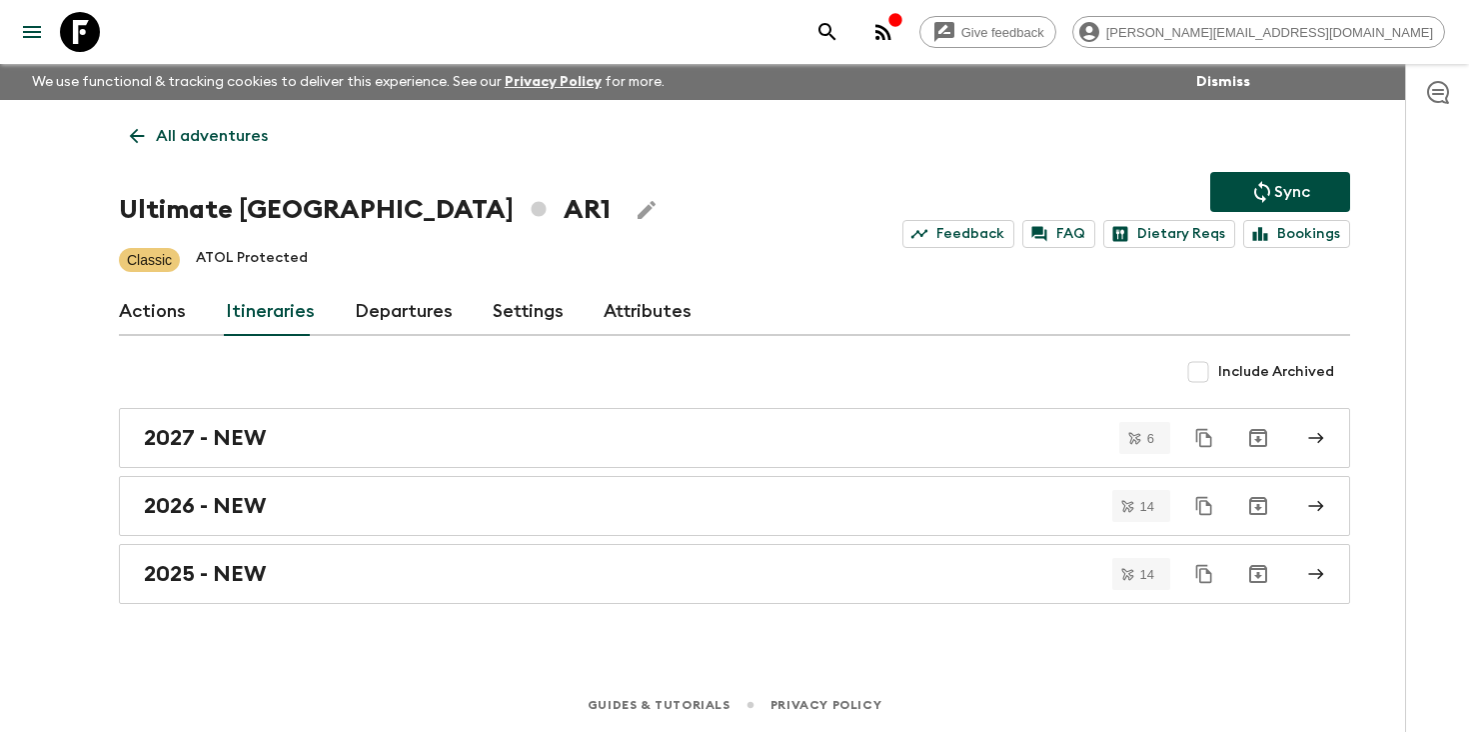
click at [391, 305] on link "Departures" at bounding box center [404, 312] width 98 height 48
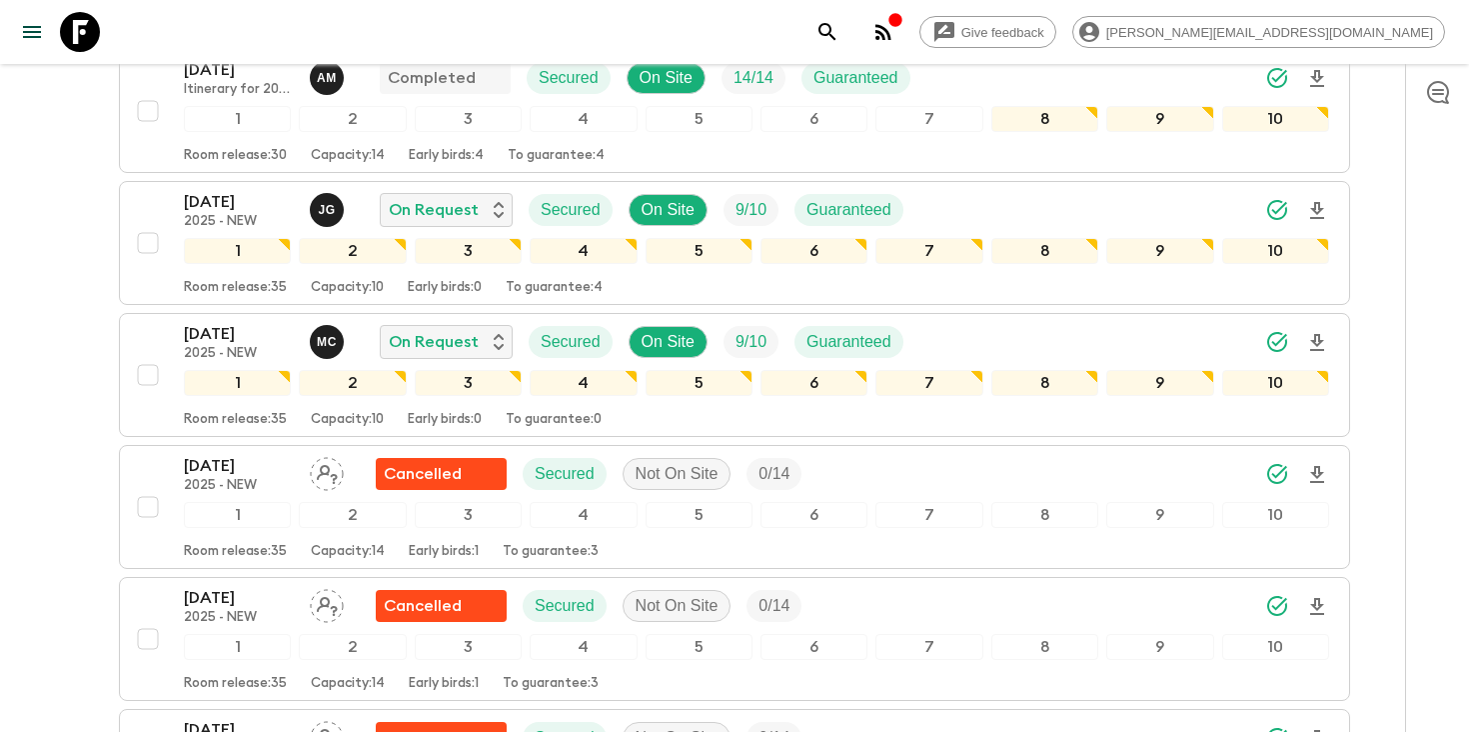
scroll to position [705, 0]
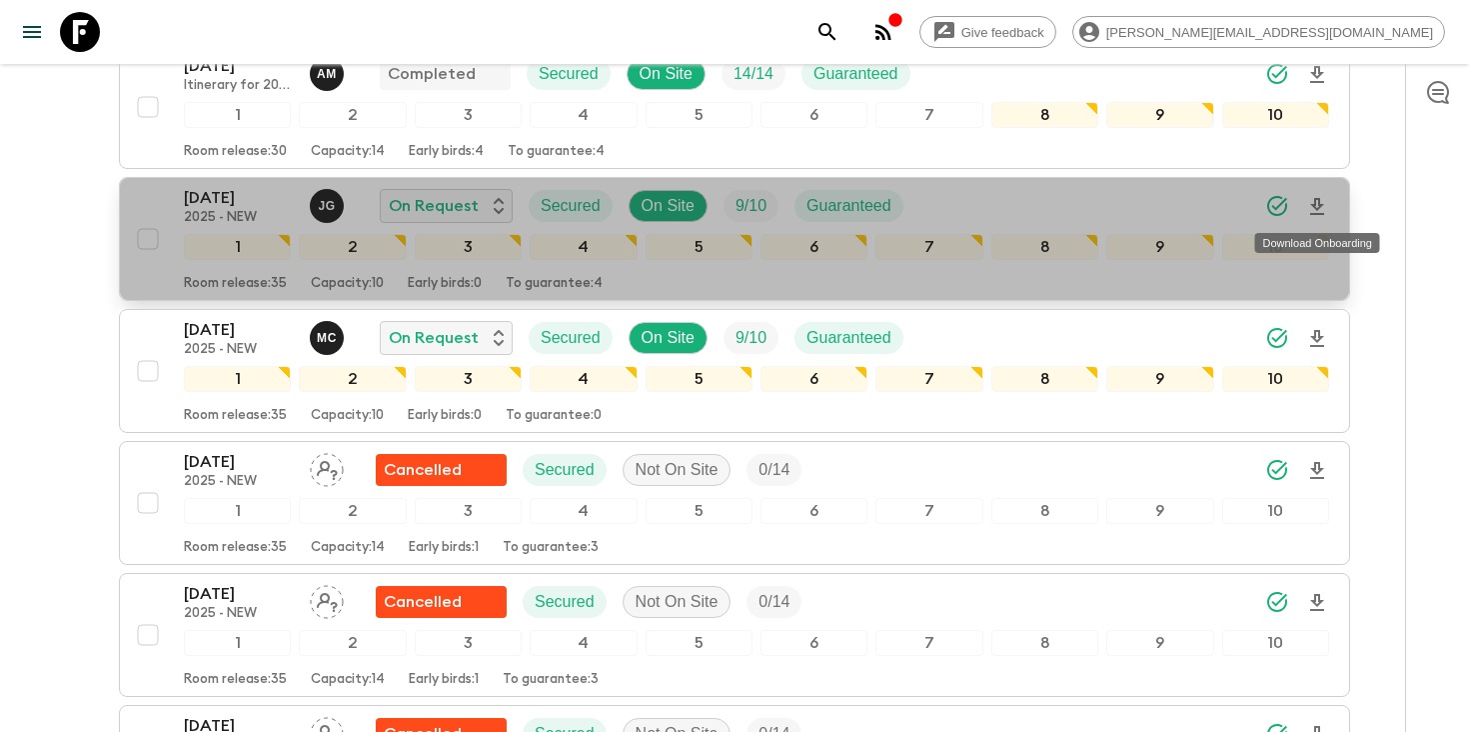
click at [1316, 205] on icon "Download Onboarding" at bounding box center [1317, 207] width 24 height 24
